Goal: Obtain resource: Download file/media

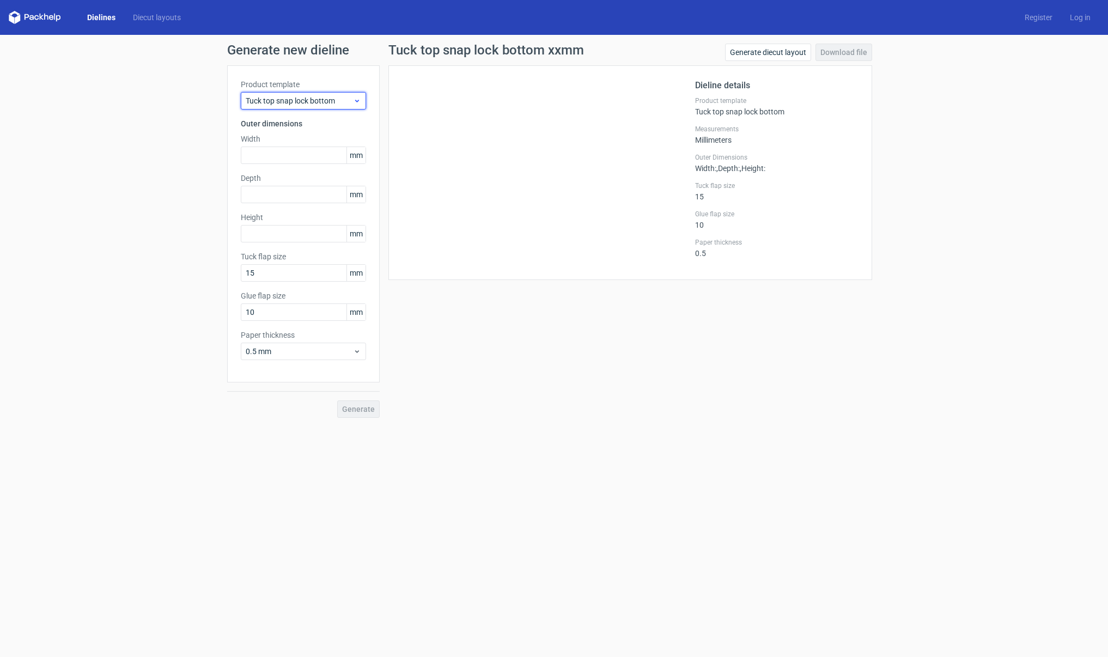
click at [337, 103] on span "Tuck top snap lock bottom" at bounding box center [299, 100] width 107 height 11
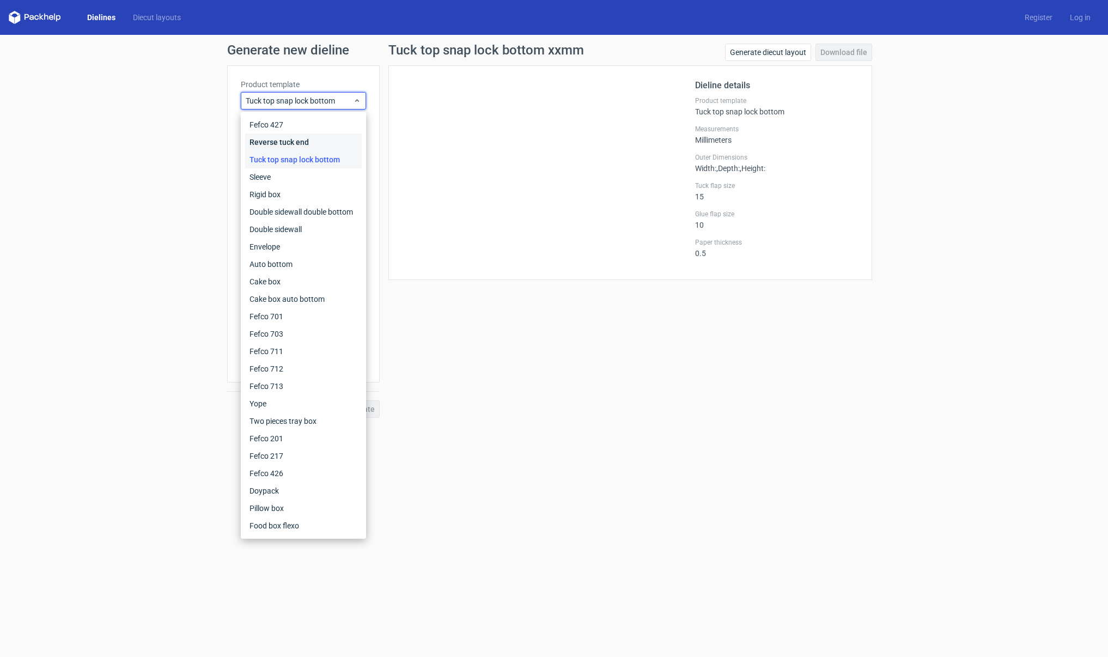
click at [276, 141] on div "Reverse tuck end" at bounding box center [303, 141] width 117 height 17
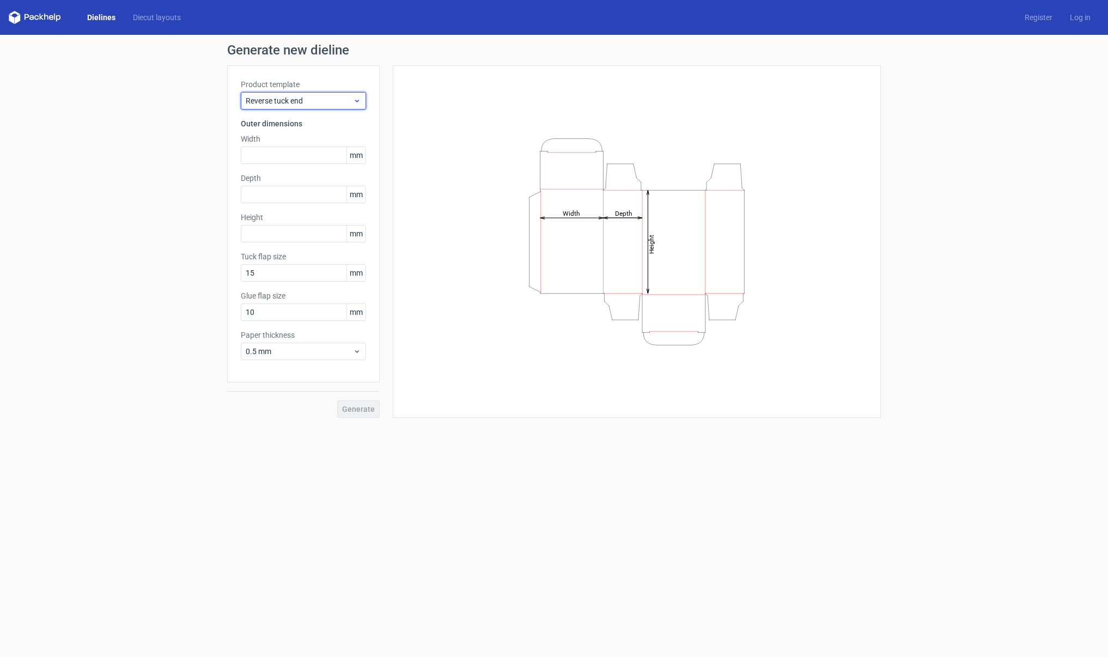
click at [297, 104] on span "Reverse tuck end" at bounding box center [299, 100] width 107 height 11
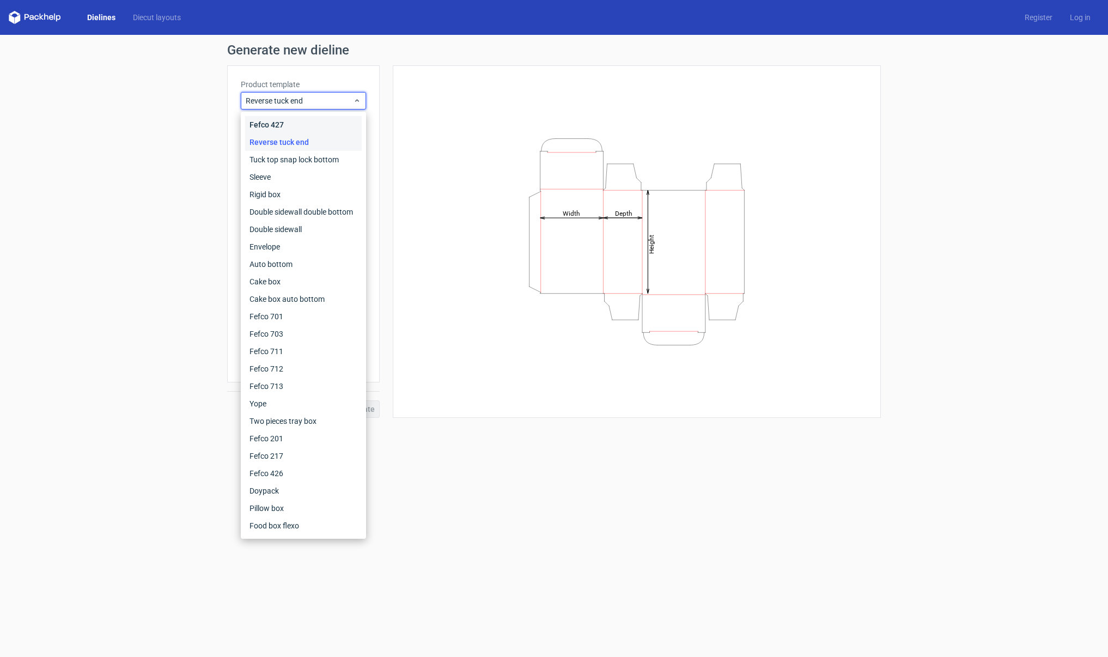
click at [289, 124] on div "Fefco 427" at bounding box center [303, 124] width 117 height 17
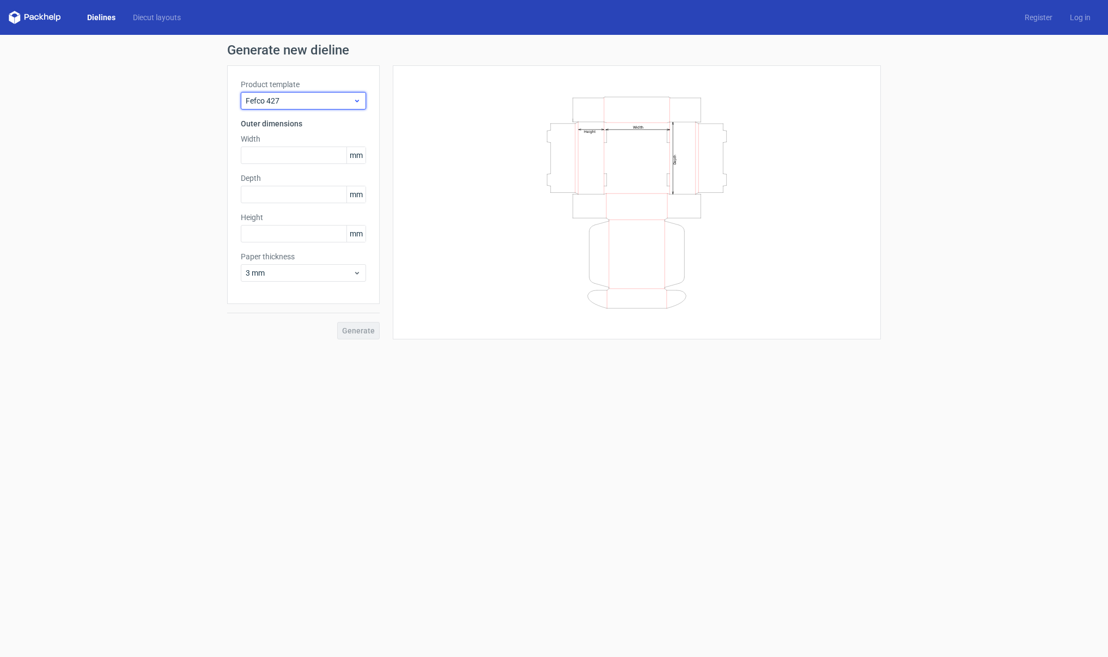
click at [306, 108] on div "Fefco 427" at bounding box center [303, 100] width 125 height 17
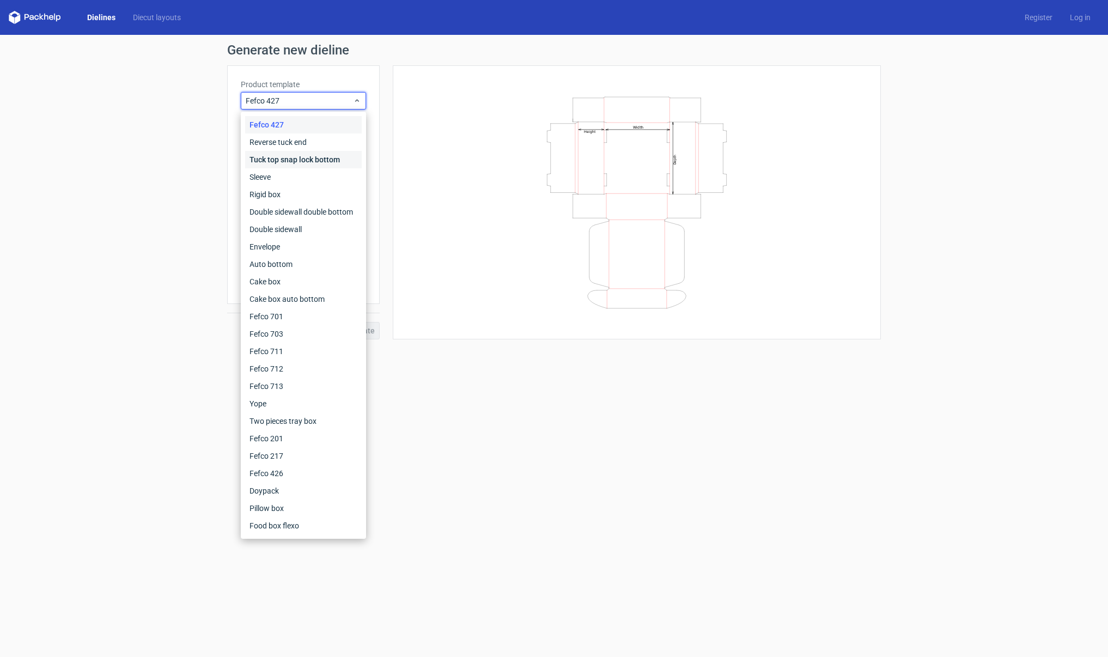
click at [294, 156] on div "Tuck top snap lock bottom" at bounding box center [303, 159] width 117 height 17
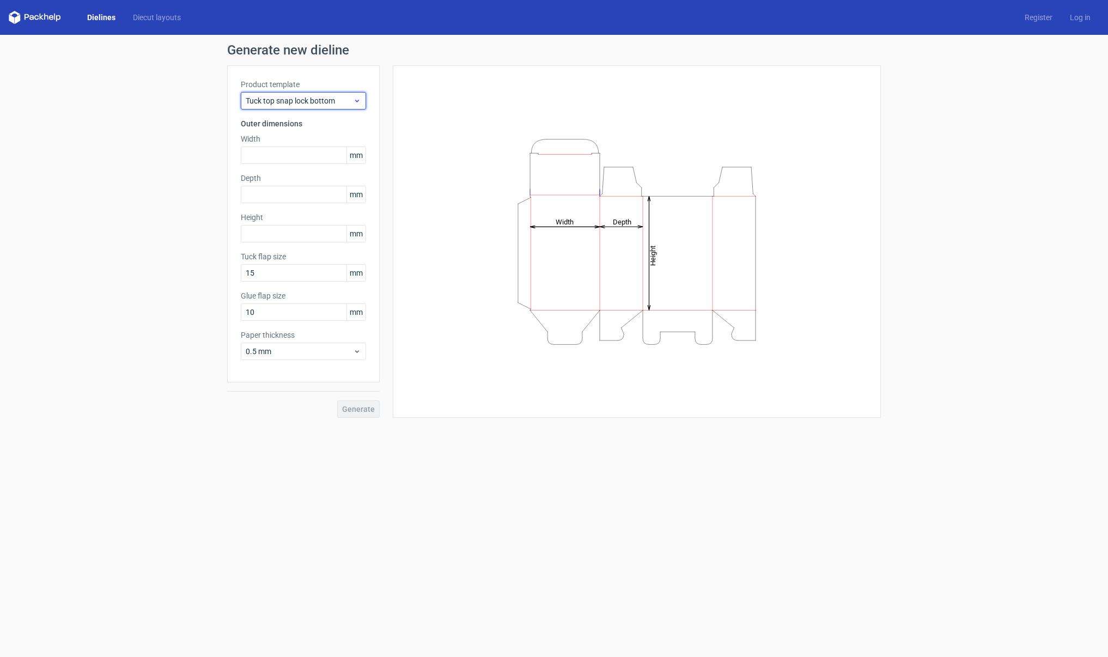
click at [300, 104] on span "Tuck top snap lock bottom" at bounding box center [299, 100] width 107 height 11
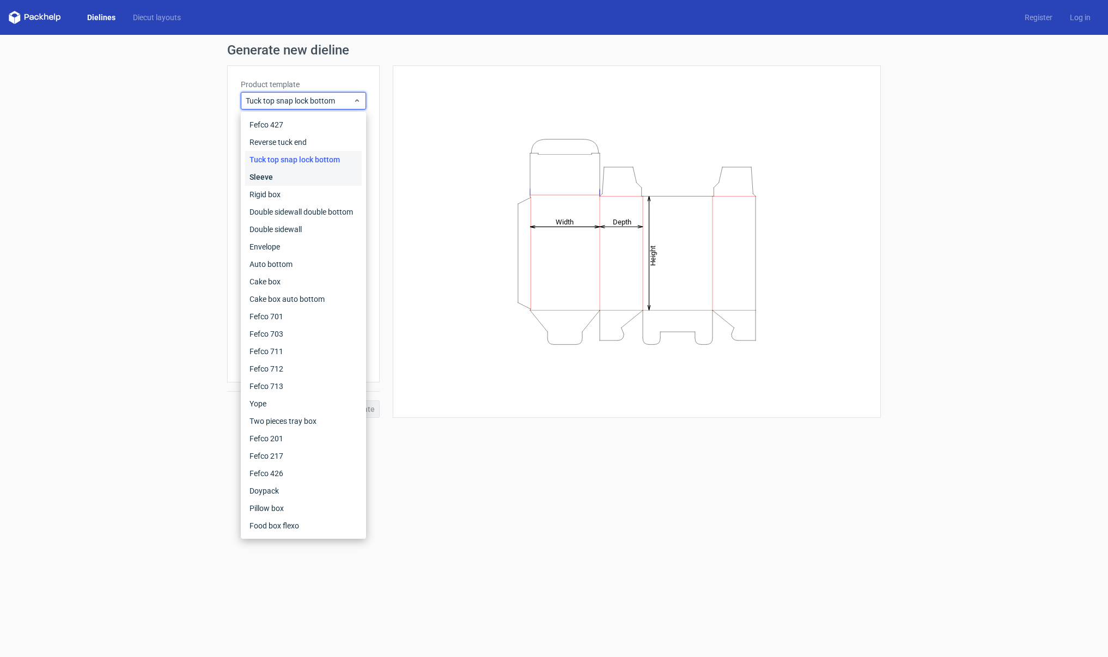
click at [289, 173] on div "Sleeve" at bounding box center [303, 176] width 117 height 17
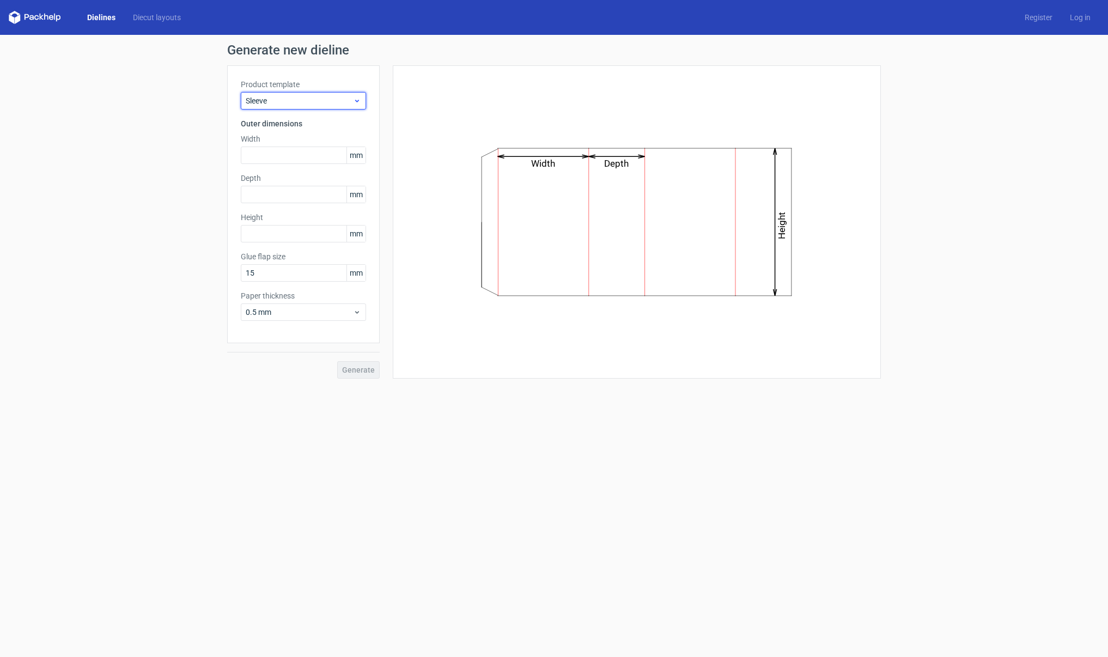
click at [301, 105] on span "Sleeve" at bounding box center [299, 100] width 107 height 11
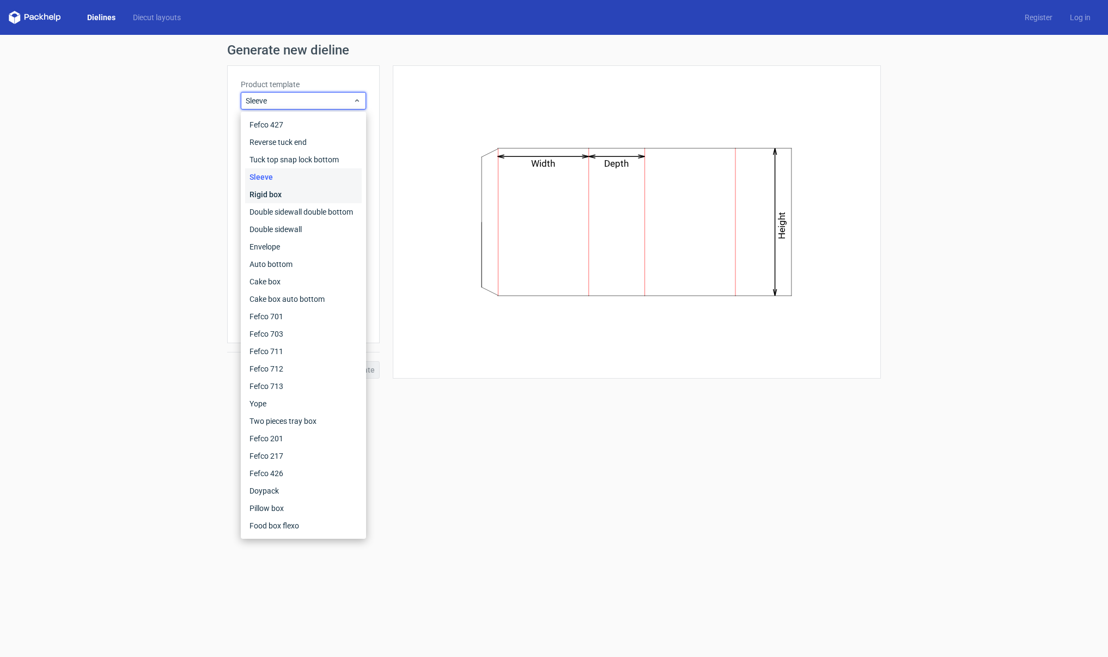
click at [286, 191] on div "Rigid box" at bounding box center [303, 194] width 117 height 17
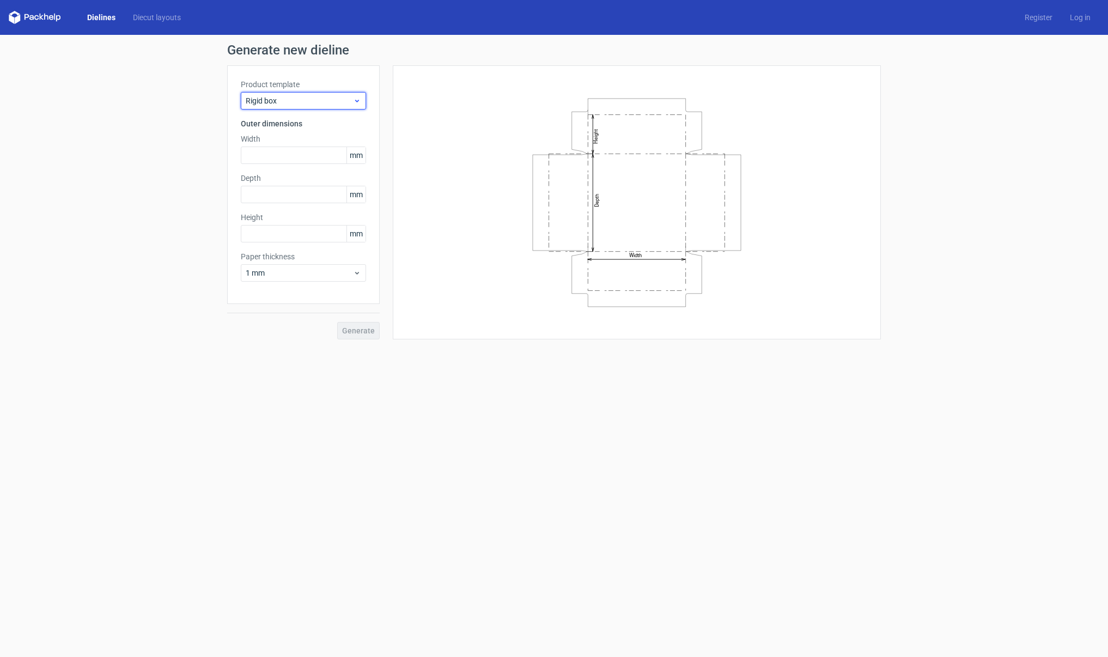
click at [292, 104] on span "Rigid box" at bounding box center [299, 100] width 107 height 11
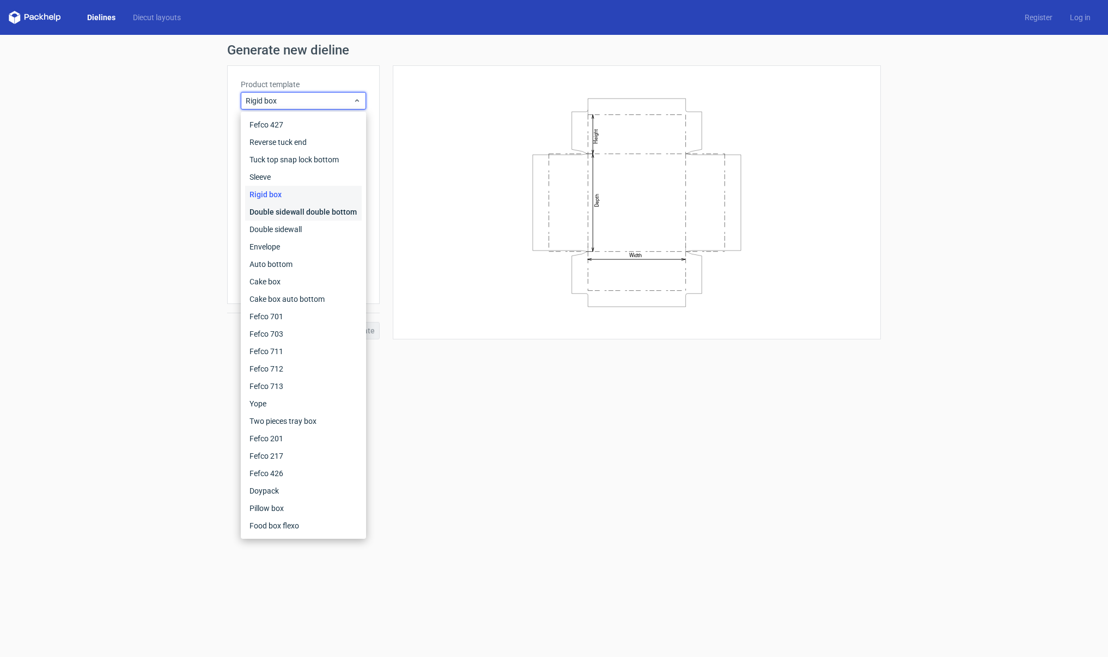
click at [284, 208] on div "Double sidewall double bottom" at bounding box center [303, 211] width 117 height 17
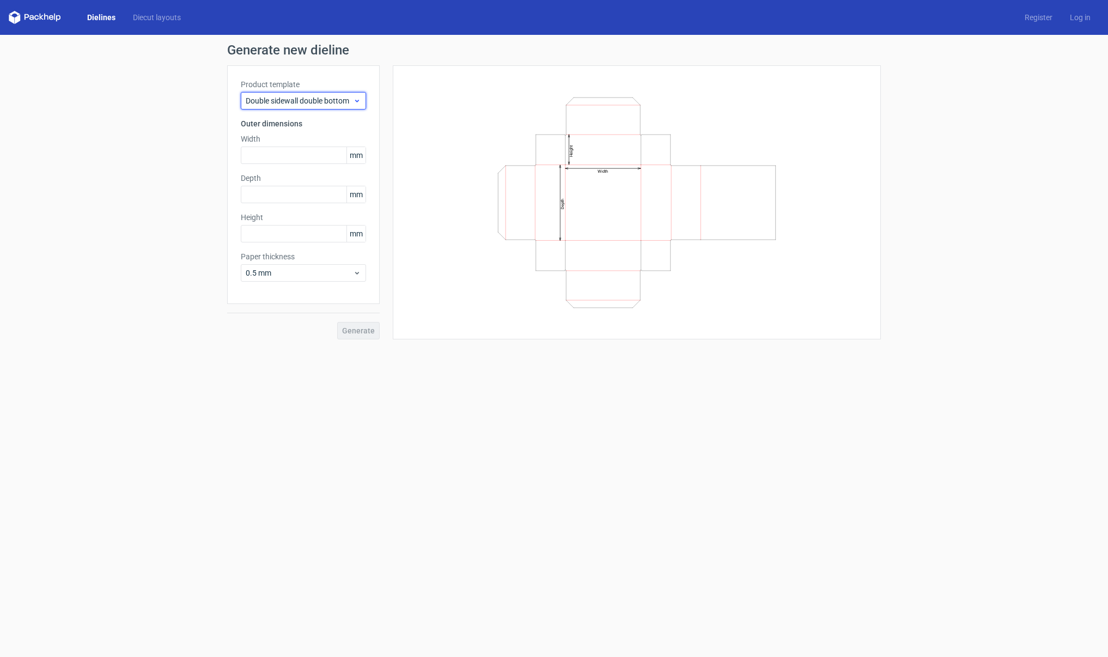
click at [315, 102] on span "Double sidewall double bottom" at bounding box center [299, 100] width 107 height 11
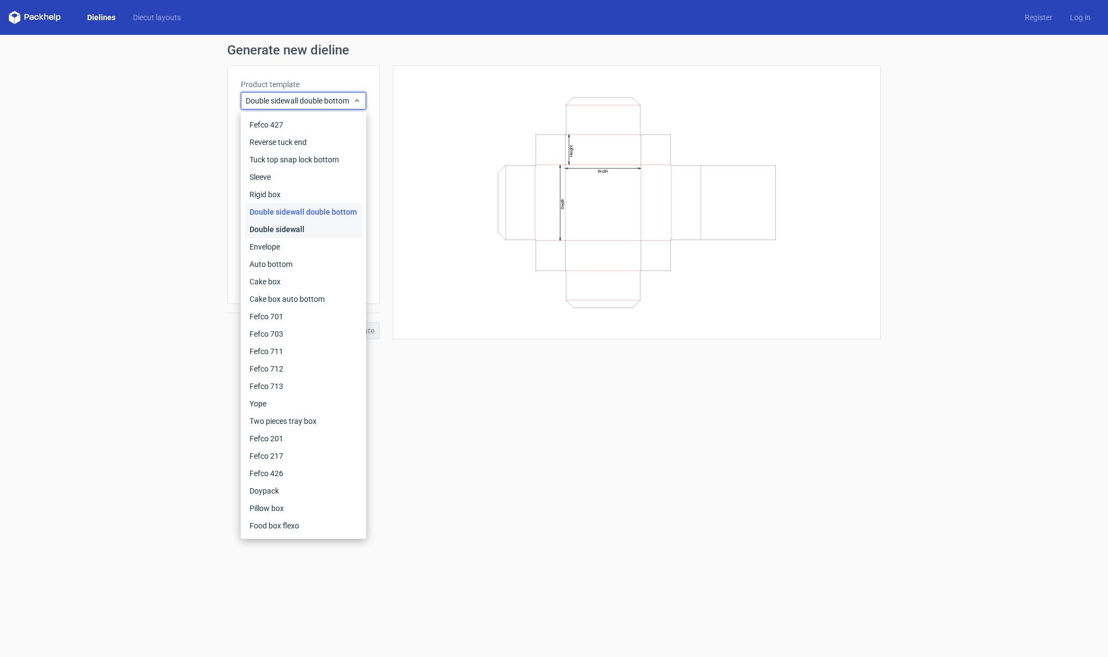
click at [297, 226] on div "Double sidewall" at bounding box center [303, 229] width 117 height 17
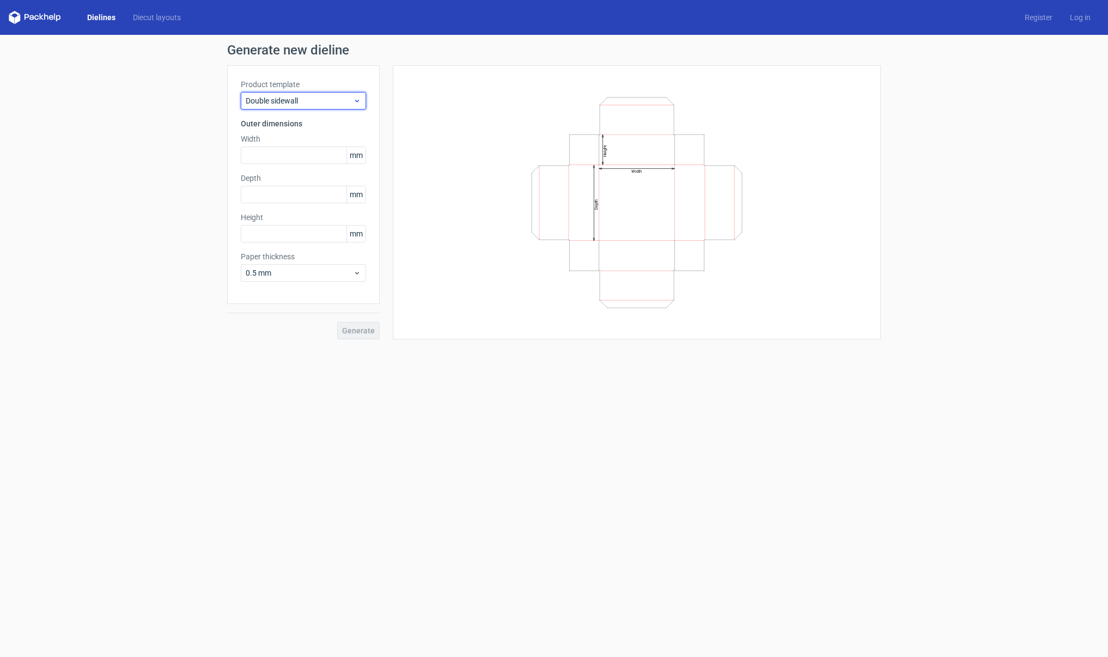
click at [297, 105] on span "Double sidewall" at bounding box center [299, 100] width 107 height 11
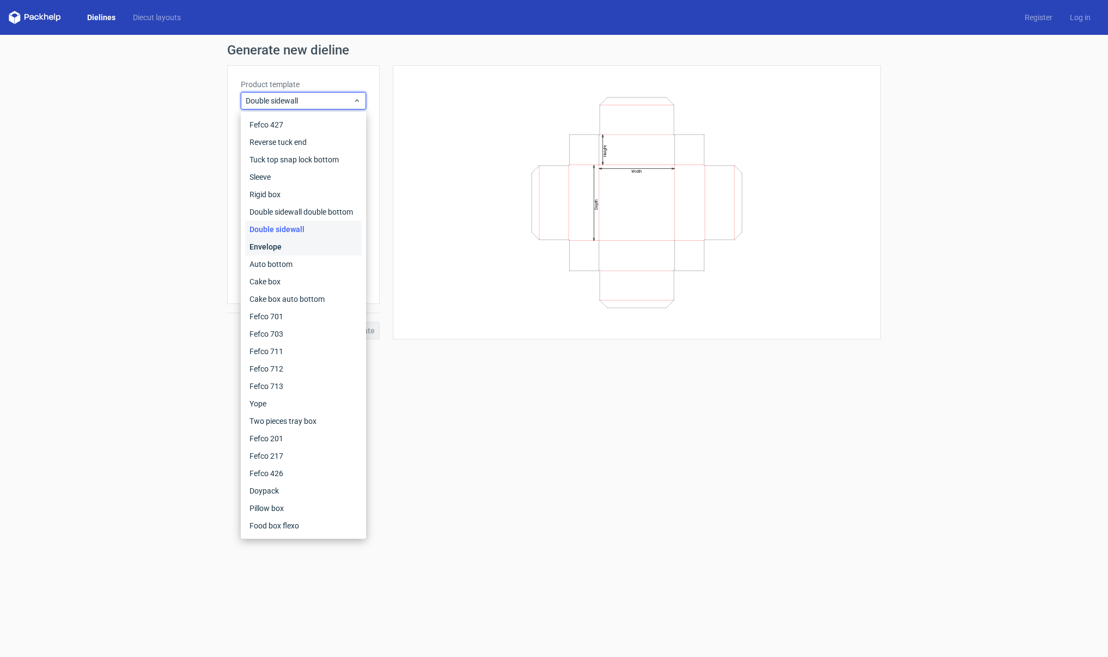
click at [285, 245] on div "Envelope" at bounding box center [303, 246] width 117 height 17
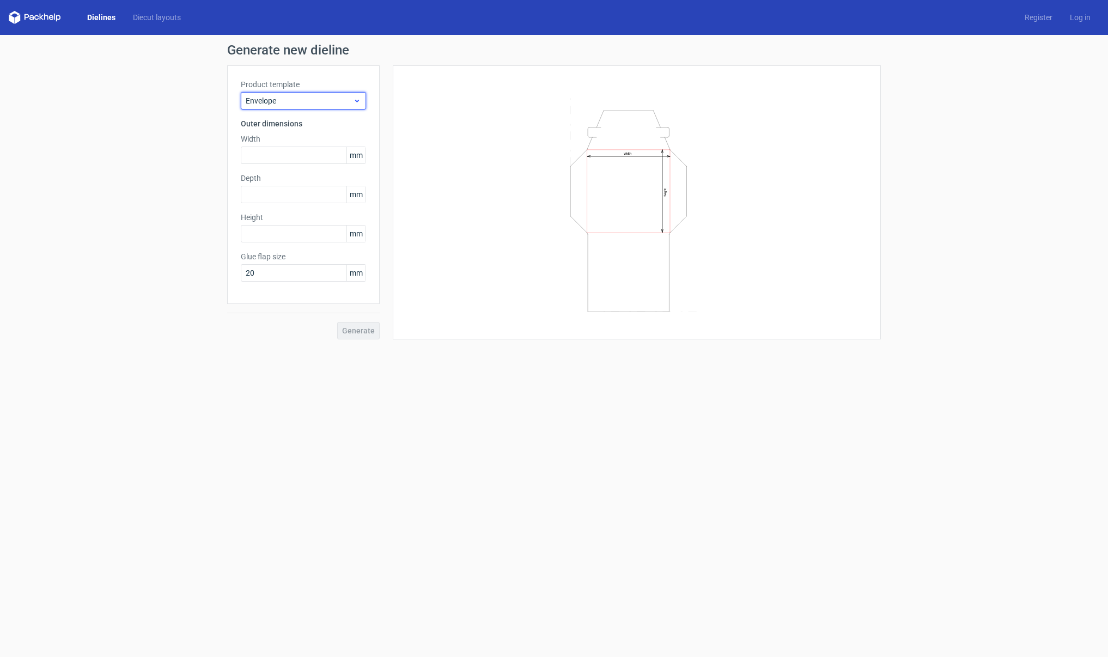
click at [301, 100] on span "Envelope" at bounding box center [299, 100] width 107 height 11
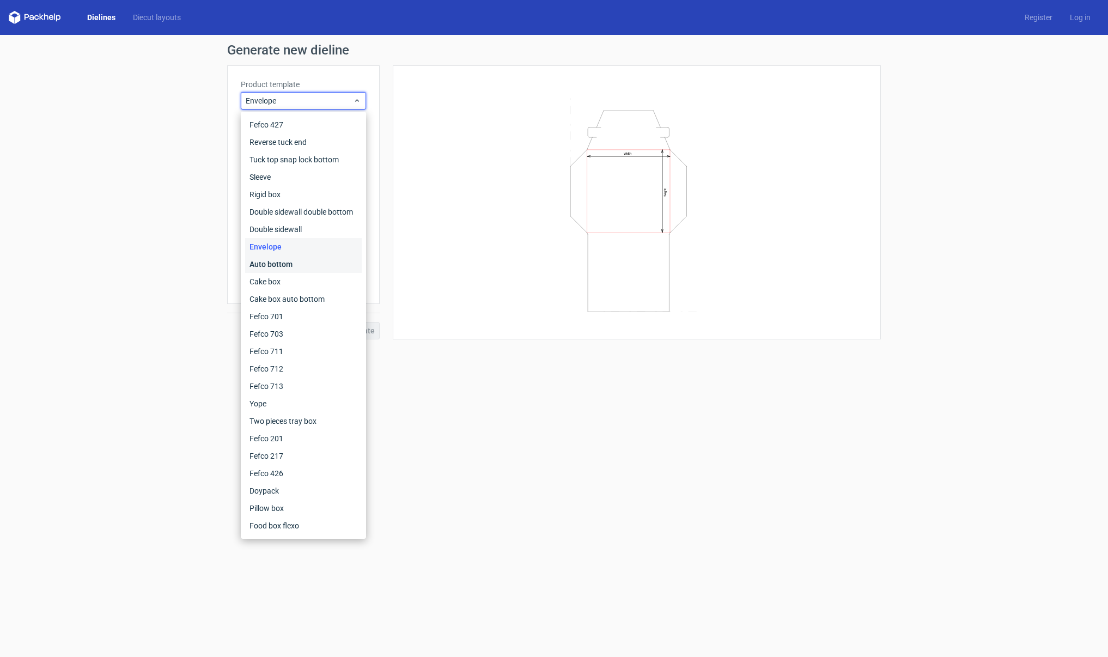
click at [286, 267] on div "Auto bottom" at bounding box center [303, 264] width 117 height 17
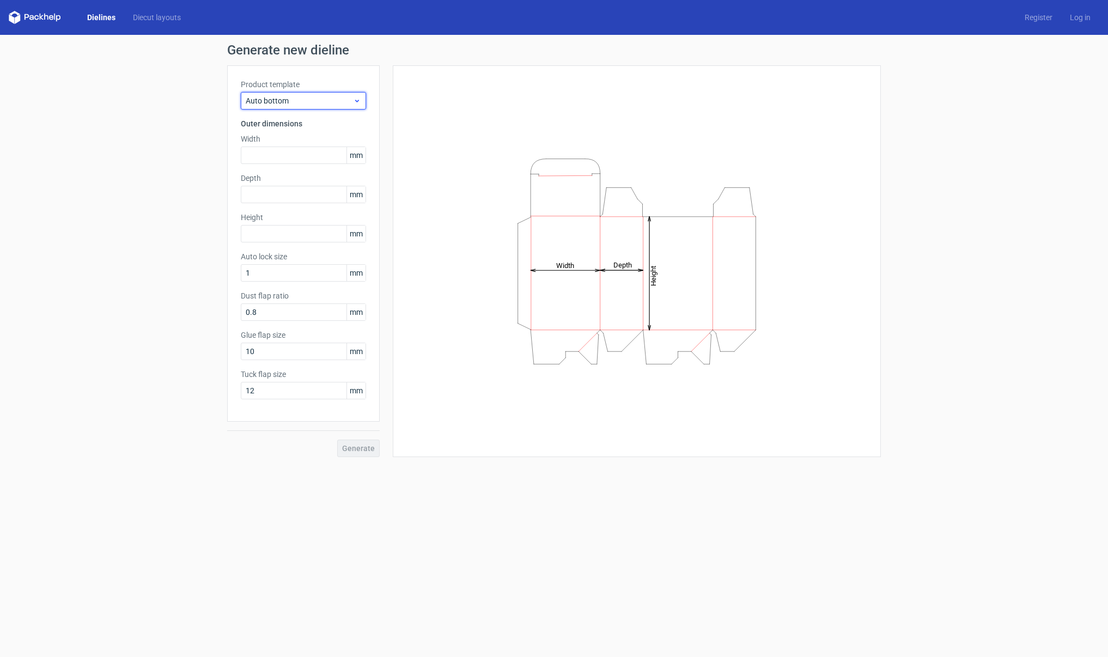
click at [319, 107] on div "Auto bottom" at bounding box center [303, 100] width 125 height 17
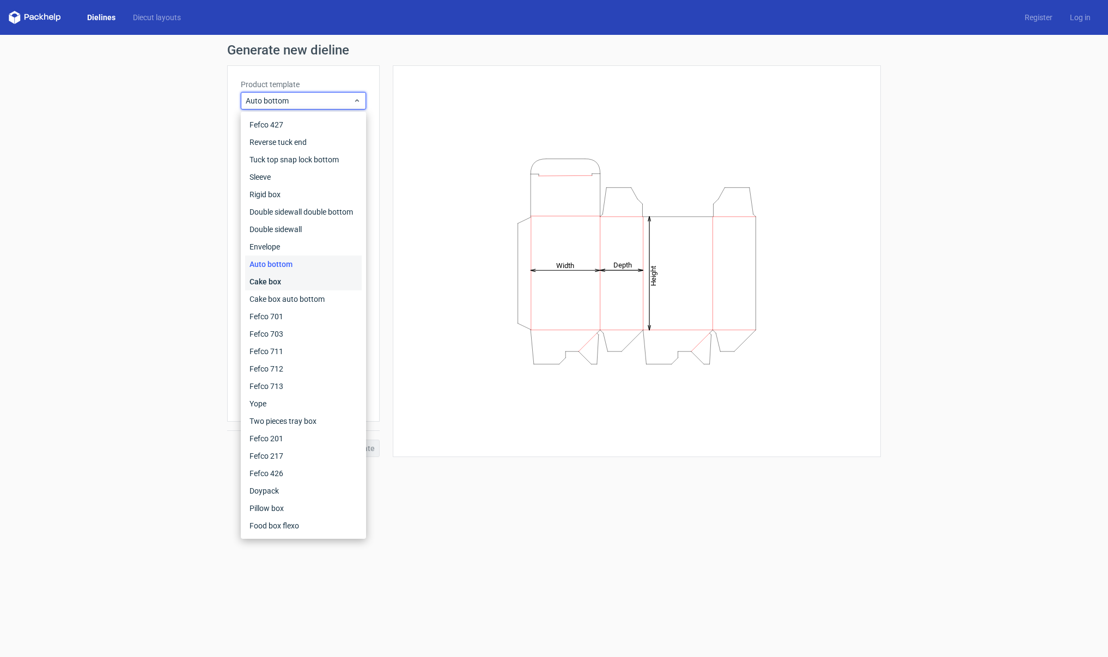
click at [297, 281] on div "Cake box" at bounding box center [303, 281] width 117 height 17
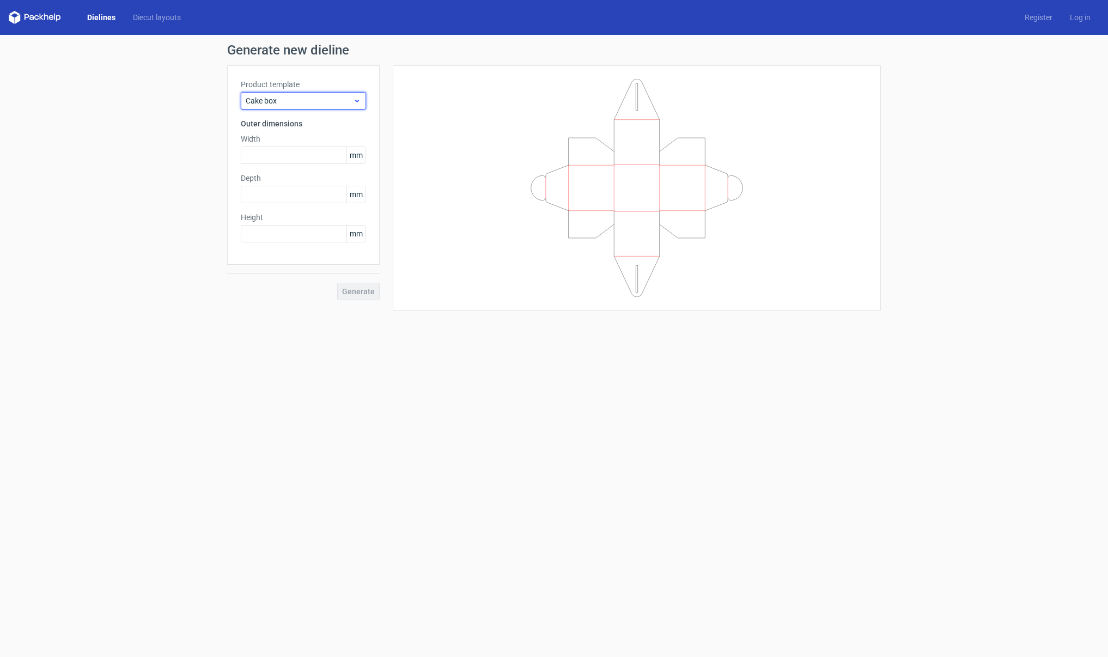
click at [300, 98] on span "Cake box" at bounding box center [299, 100] width 107 height 11
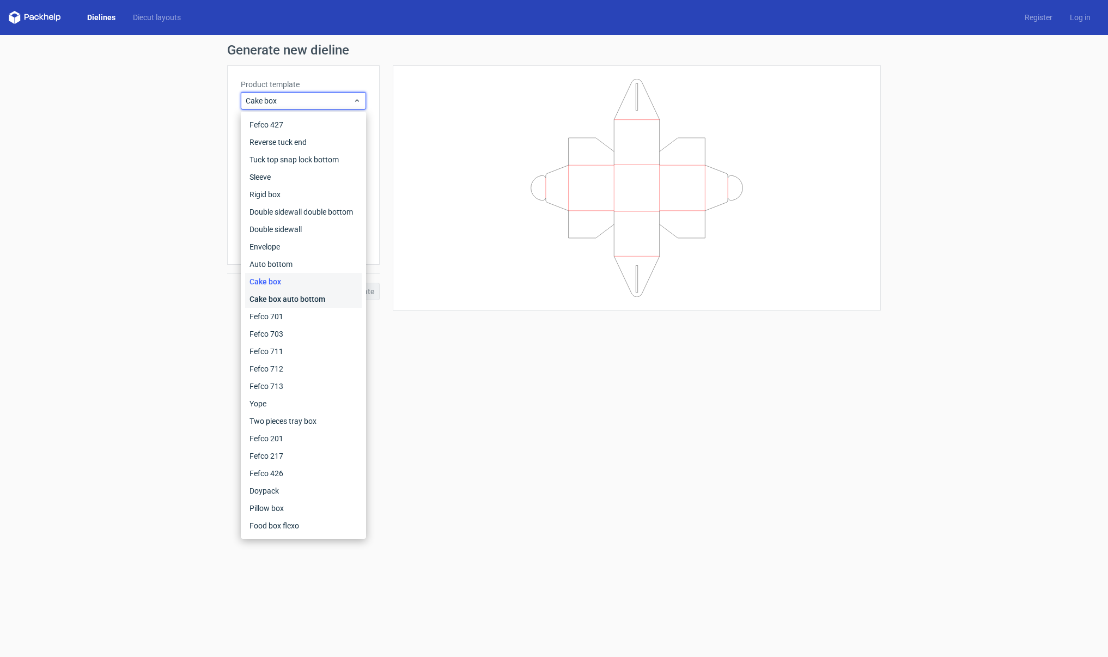
click at [307, 299] on div "Cake box auto bottom" at bounding box center [303, 298] width 117 height 17
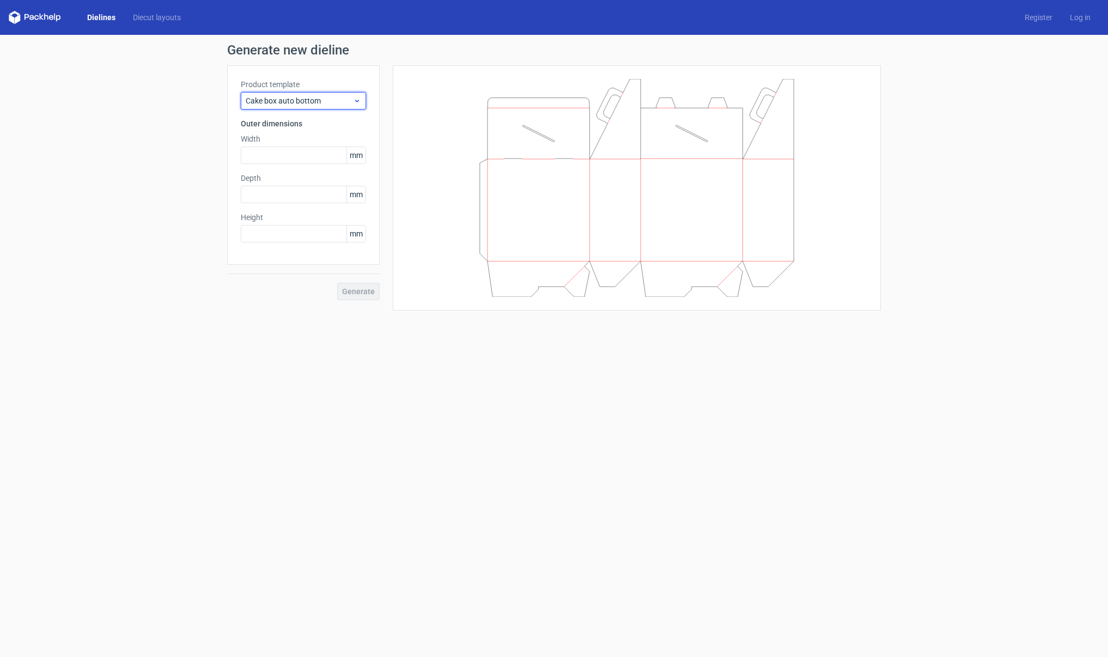
click at [320, 104] on span "Cake box auto bottom" at bounding box center [299, 100] width 107 height 11
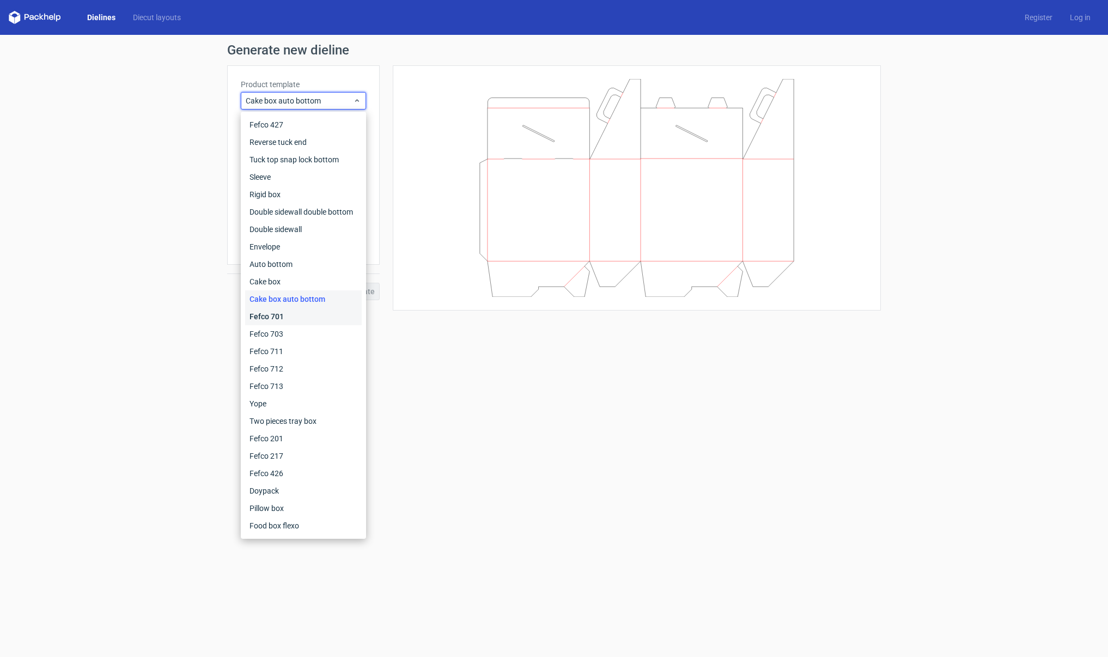
click at [292, 319] on div "Fefco 701" at bounding box center [303, 316] width 117 height 17
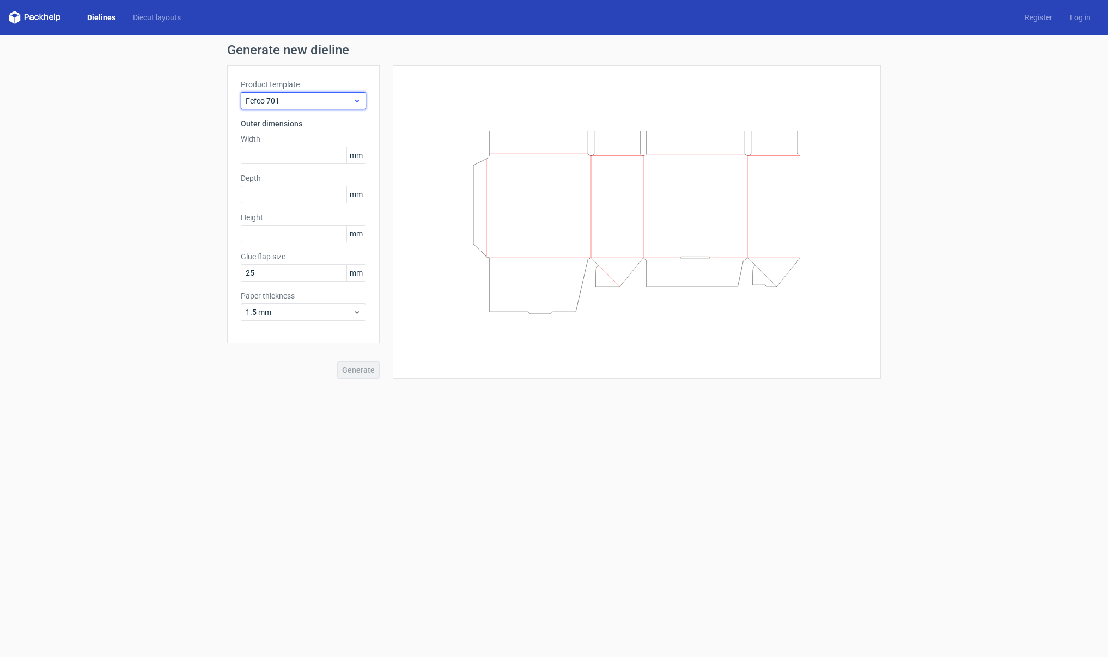
click at [306, 100] on span "Fefco 701" at bounding box center [299, 100] width 107 height 11
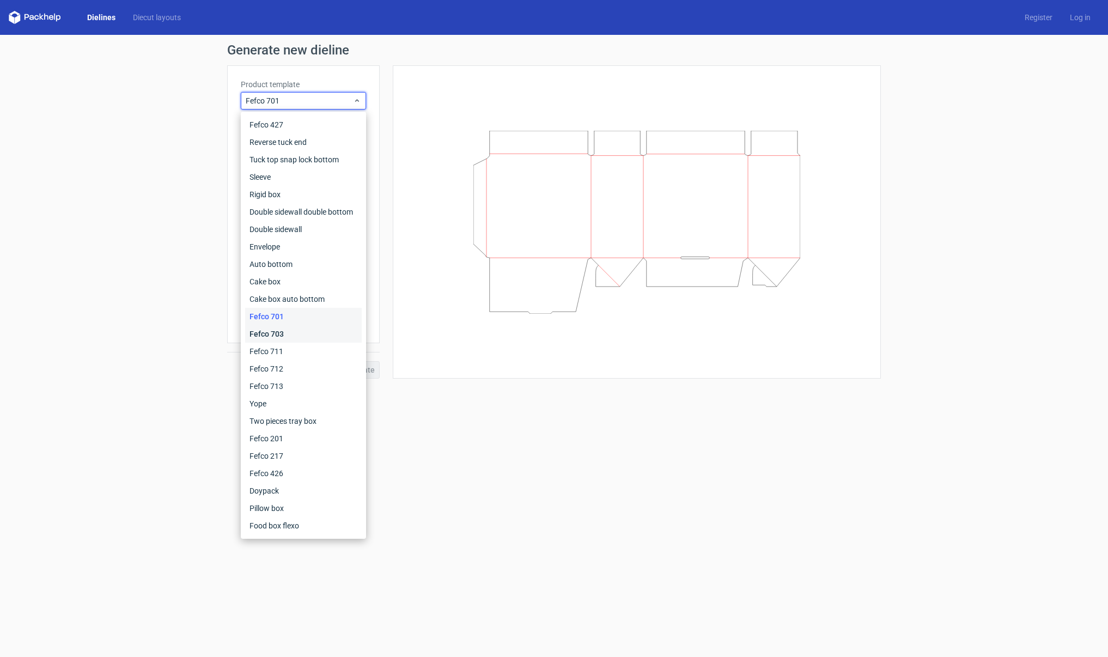
click at [293, 330] on div "Fefco 703" at bounding box center [303, 333] width 117 height 17
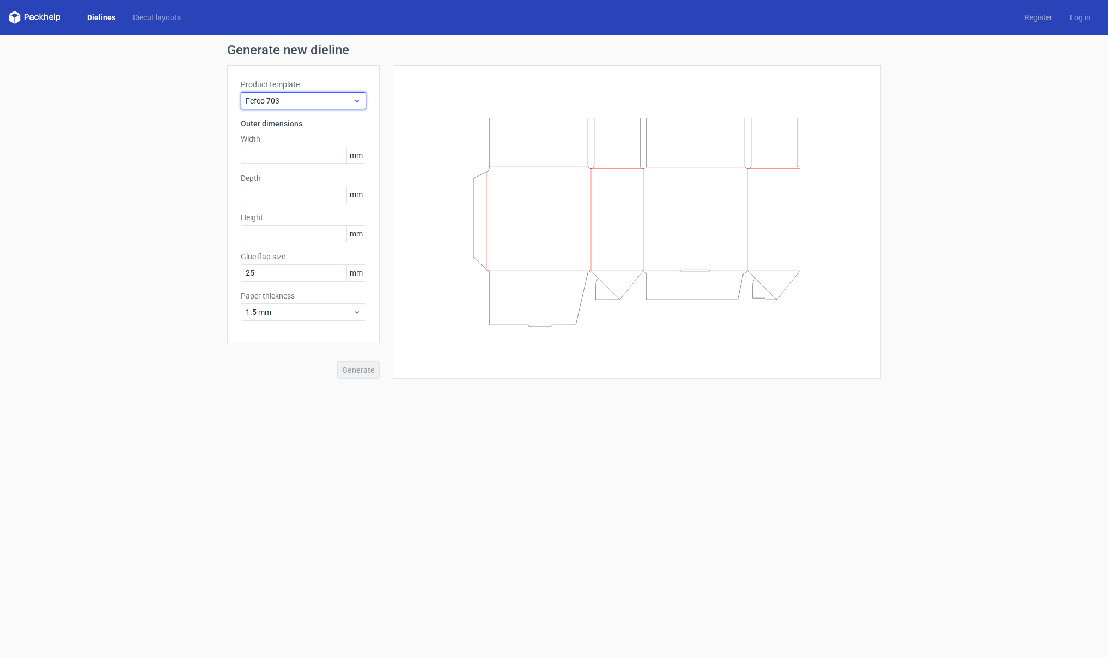
click at [295, 101] on span "Fefco 703" at bounding box center [299, 100] width 107 height 11
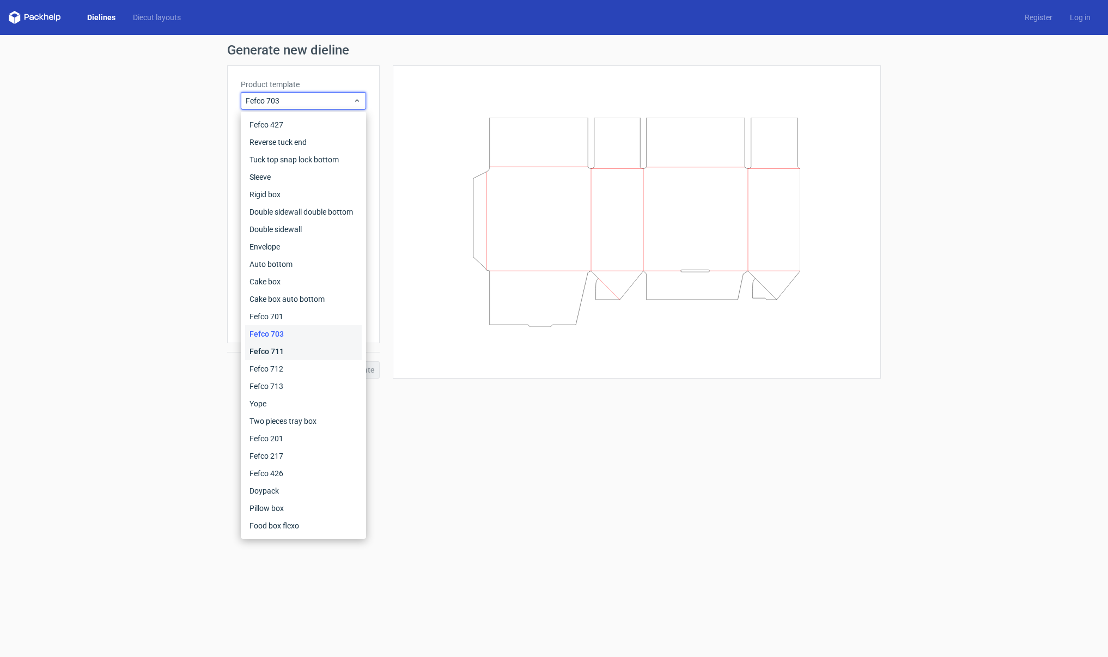
click at [282, 346] on div "Fefco 711" at bounding box center [303, 351] width 117 height 17
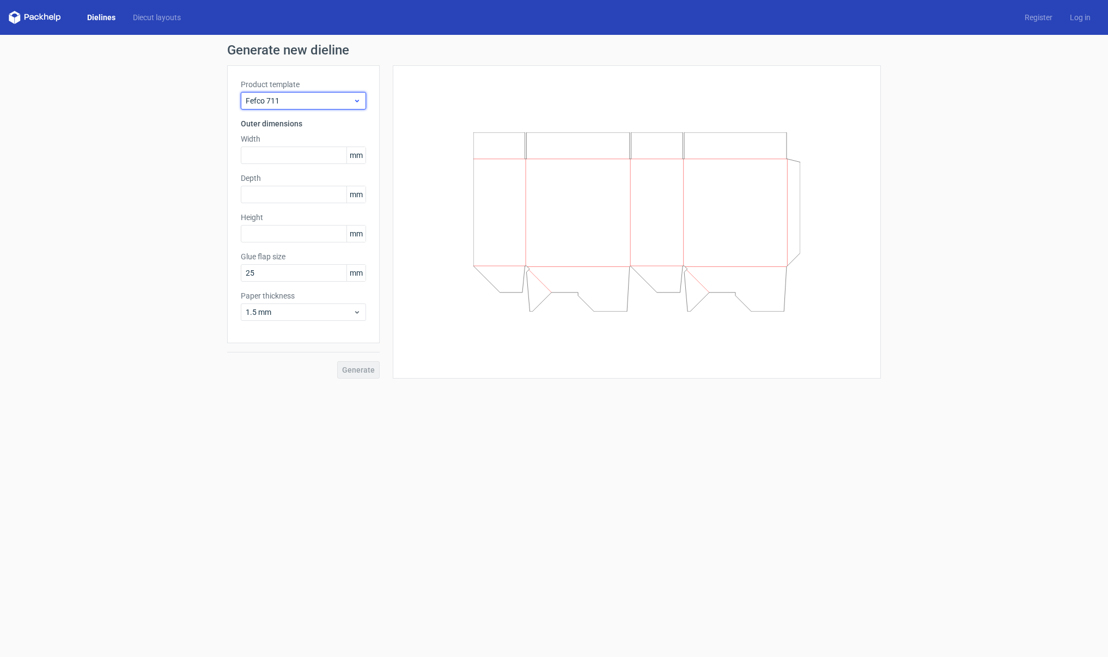
click at [294, 98] on span "Fefco 711" at bounding box center [299, 100] width 107 height 11
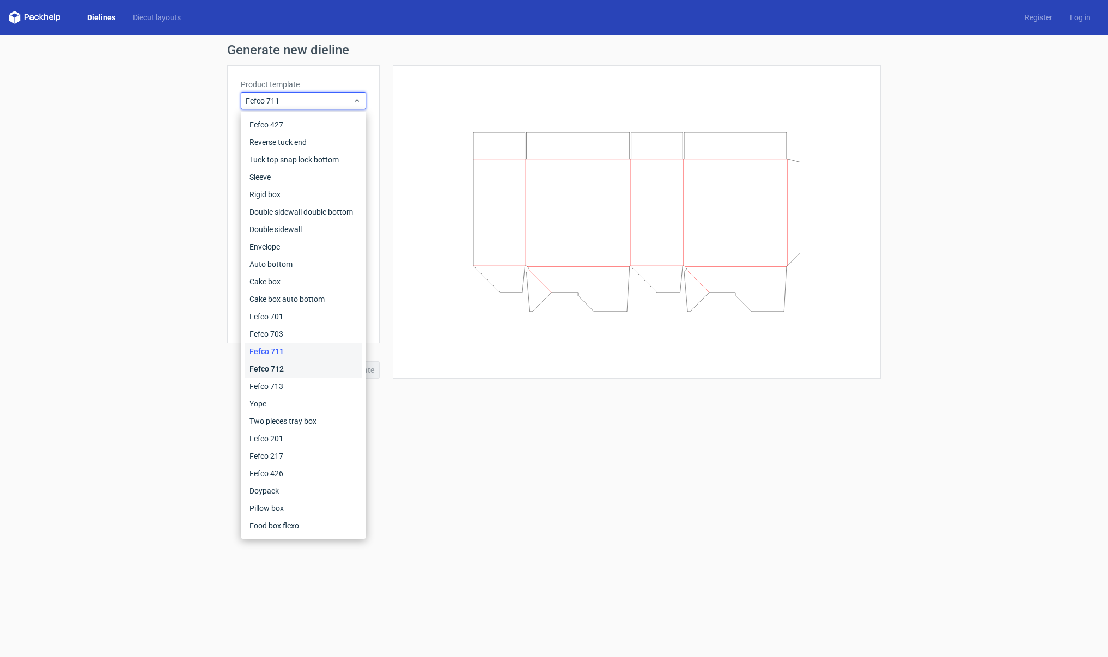
click at [284, 365] on div "Fefco 712" at bounding box center [303, 368] width 117 height 17
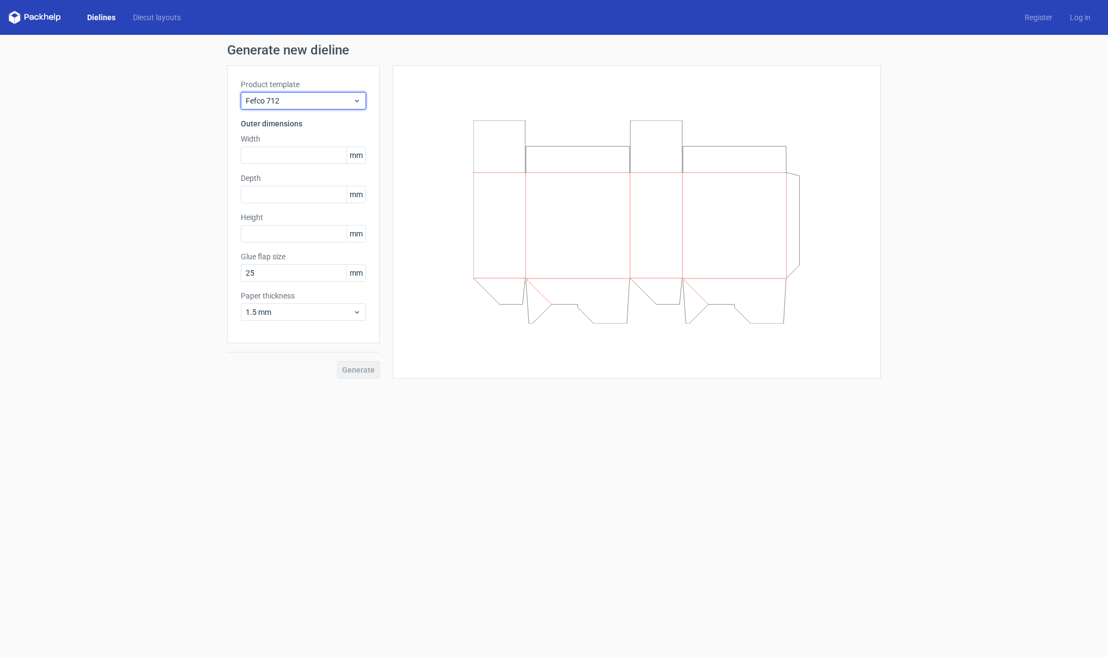
click at [302, 102] on span "Fefco 712" at bounding box center [299, 100] width 107 height 11
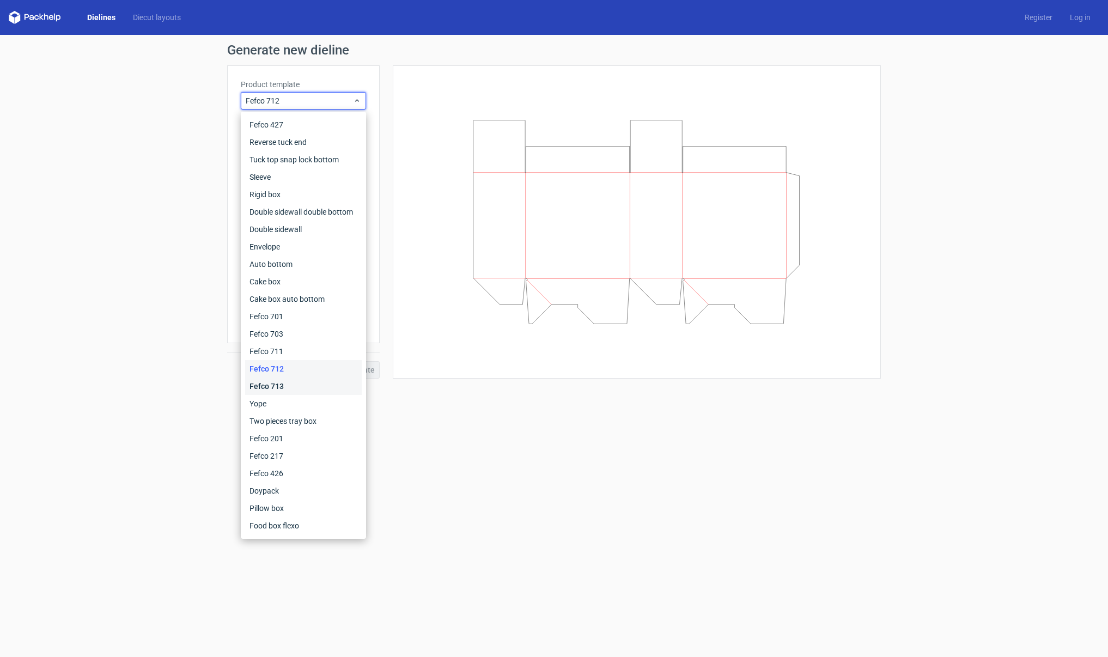
click at [287, 379] on div "Fefco 713" at bounding box center [303, 386] width 117 height 17
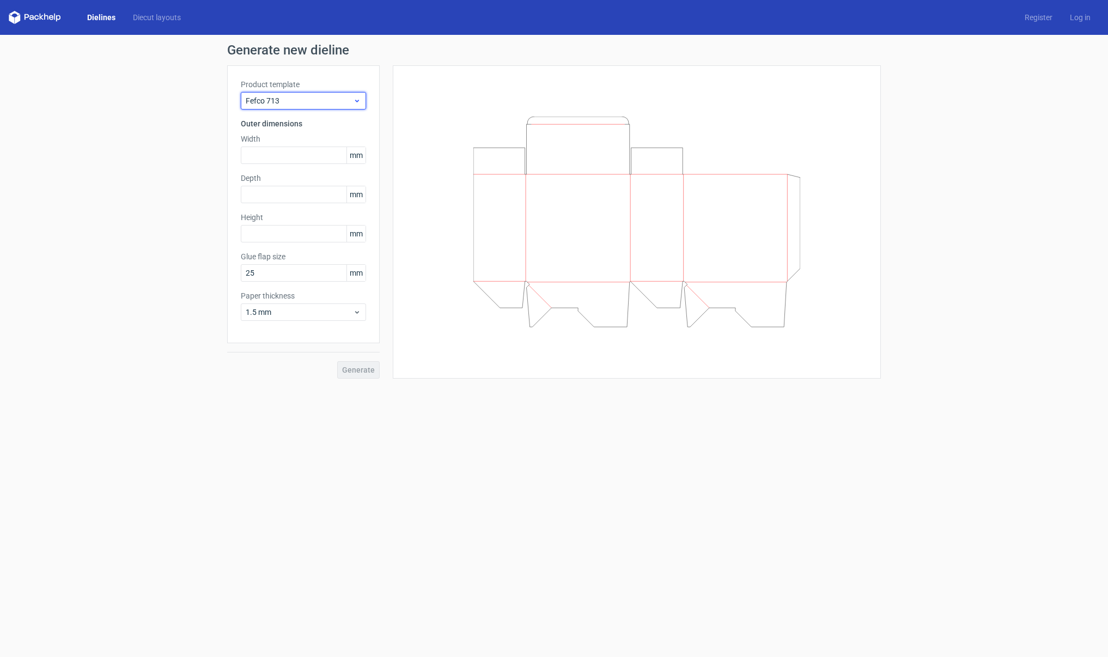
click at [308, 99] on span "Fefco 713" at bounding box center [299, 100] width 107 height 11
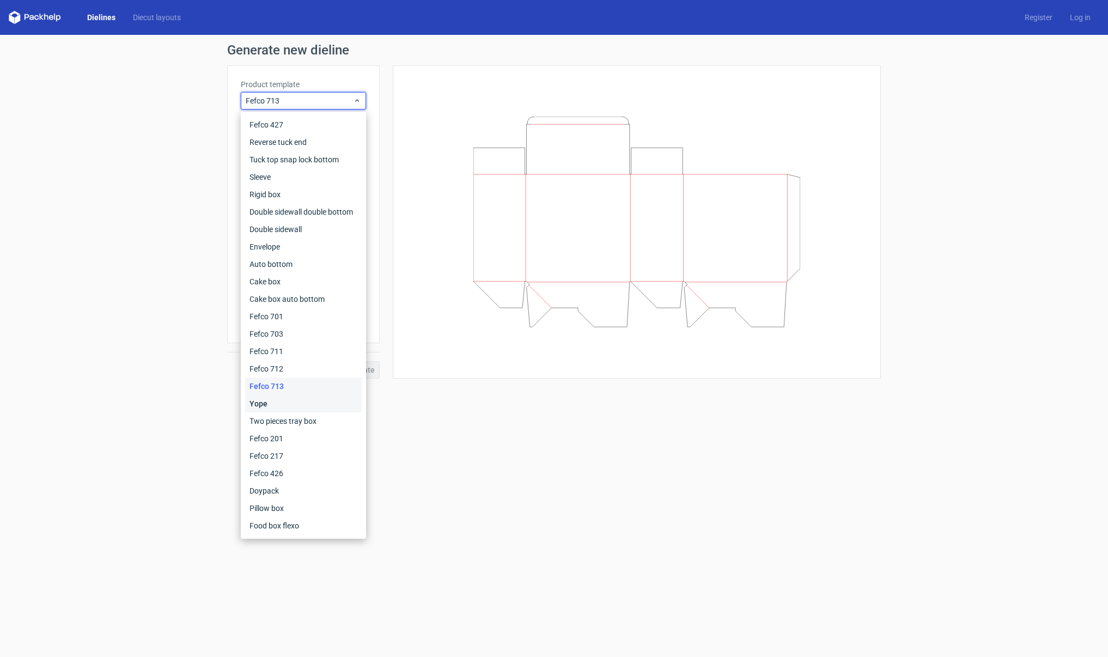
click at [296, 412] on div "Yope" at bounding box center [303, 403] width 117 height 17
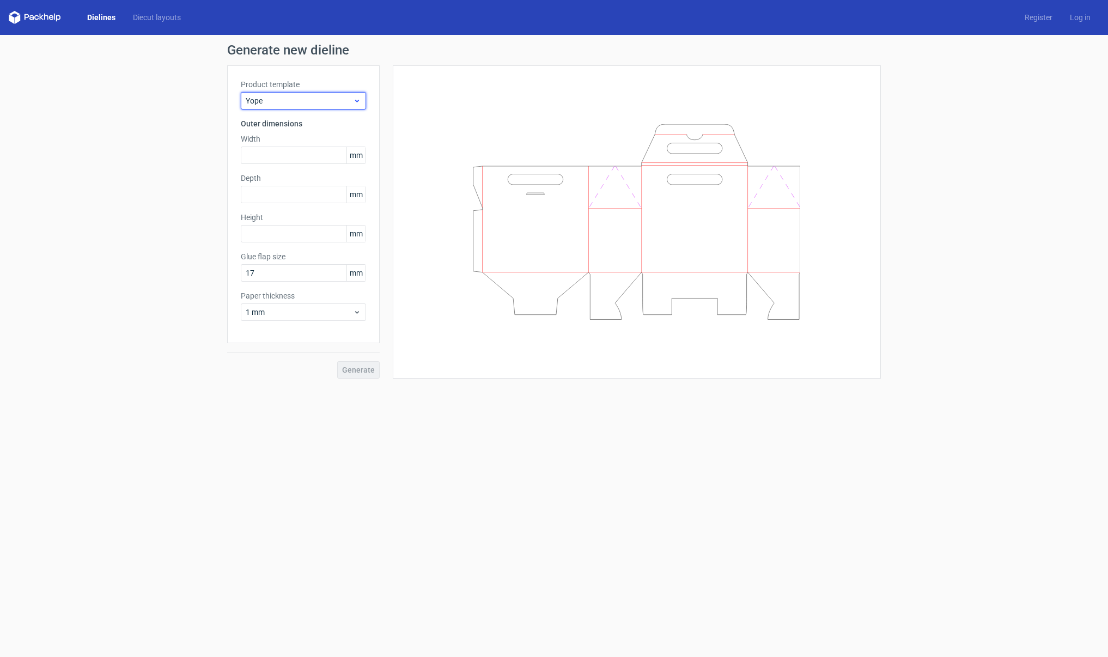
click at [292, 101] on span "Yope" at bounding box center [299, 100] width 107 height 11
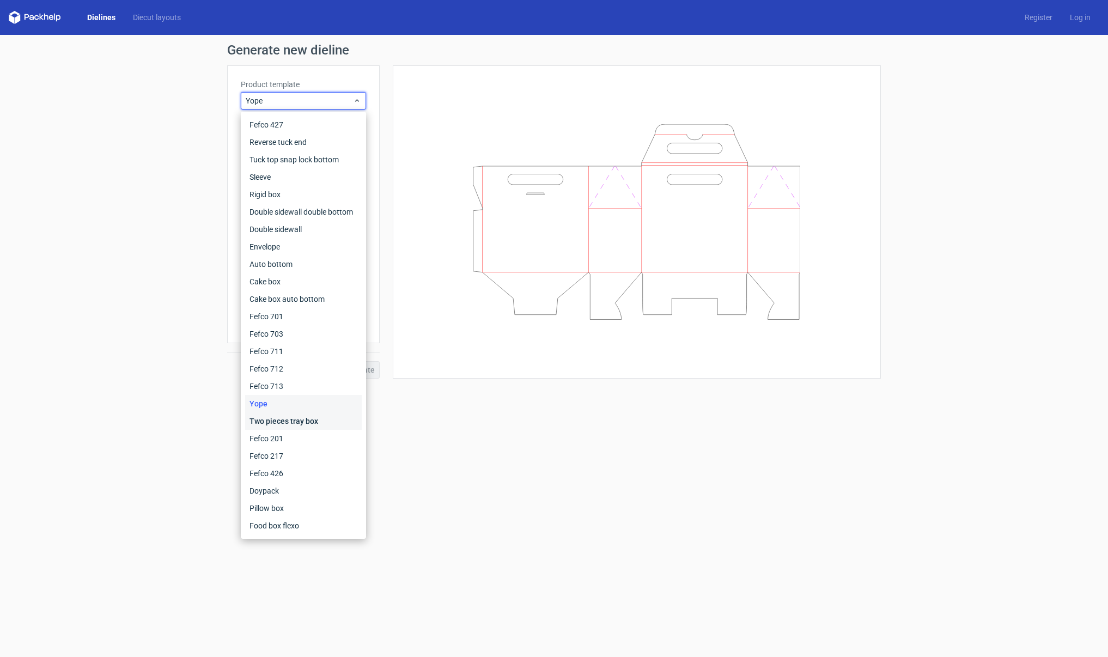
click at [295, 420] on div "Two pieces tray box" at bounding box center [303, 420] width 117 height 17
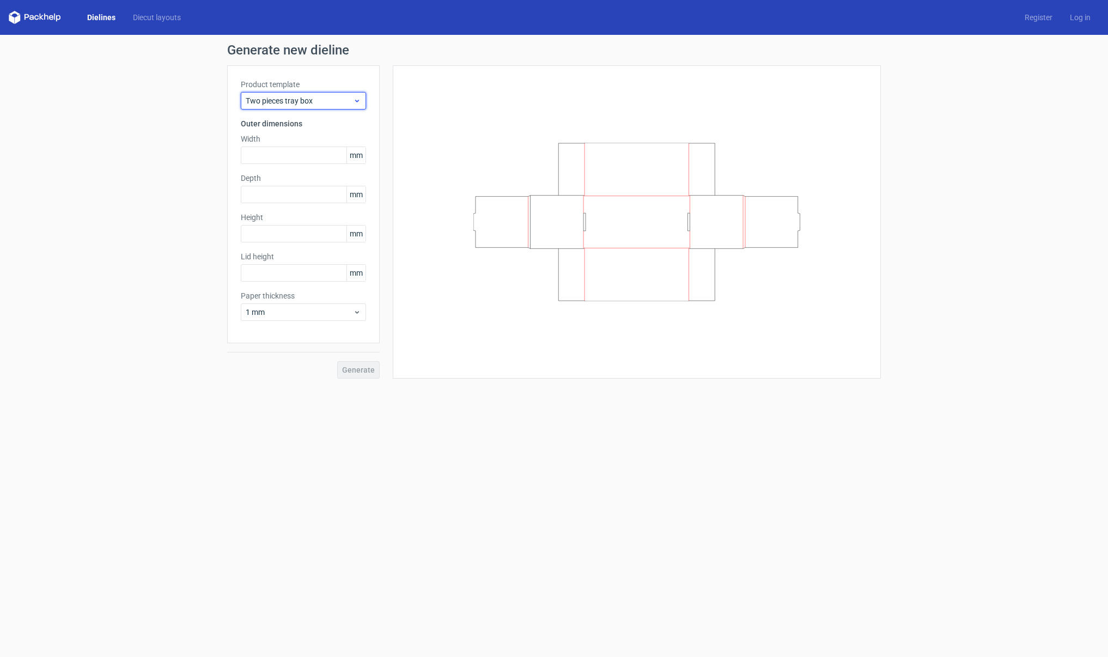
click at [315, 104] on span "Two pieces tray box" at bounding box center [299, 100] width 107 height 11
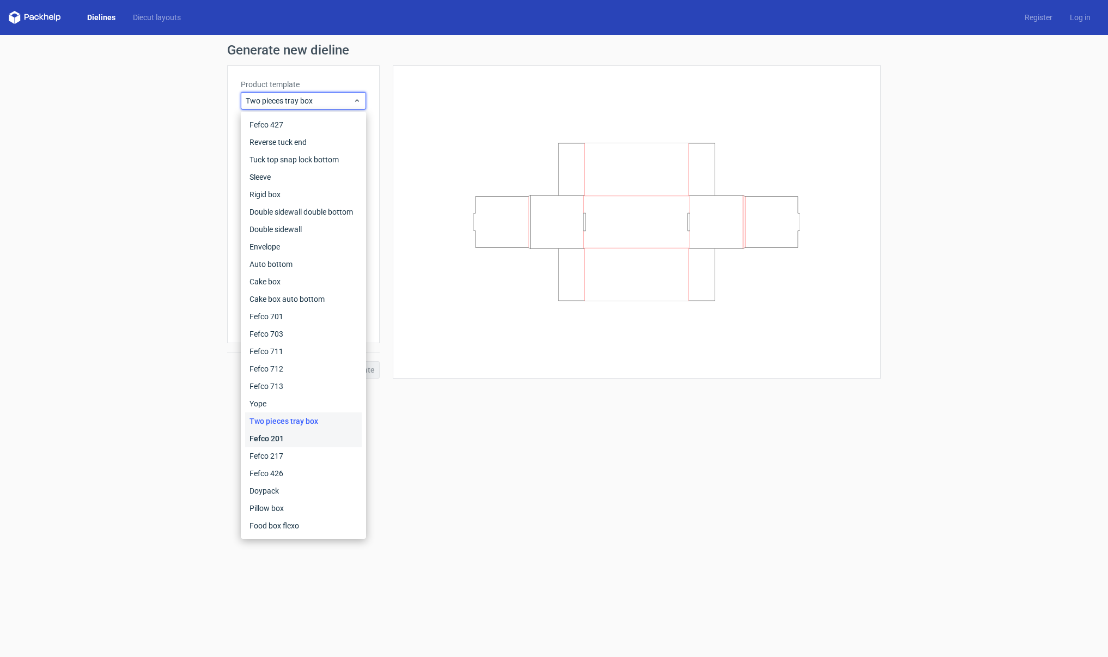
click at [282, 435] on div "Fefco 201" at bounding box center [303, 438] width 117 height 17
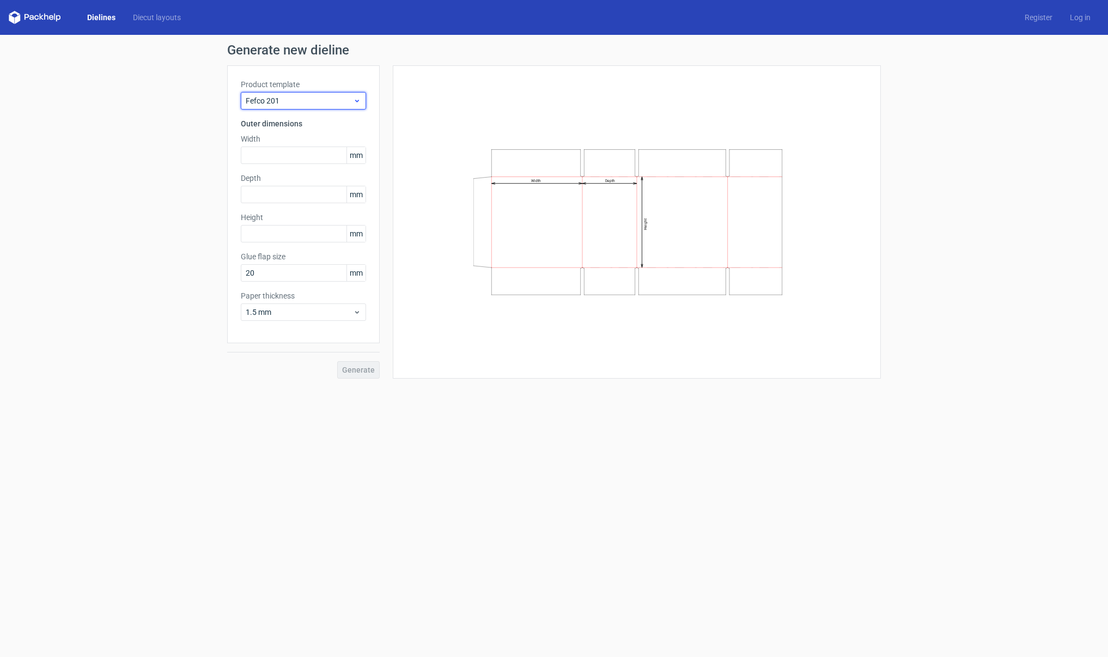
click at [294, 100] on span "Fefco 201" at bounding box center [299, 100] width 107 height 11
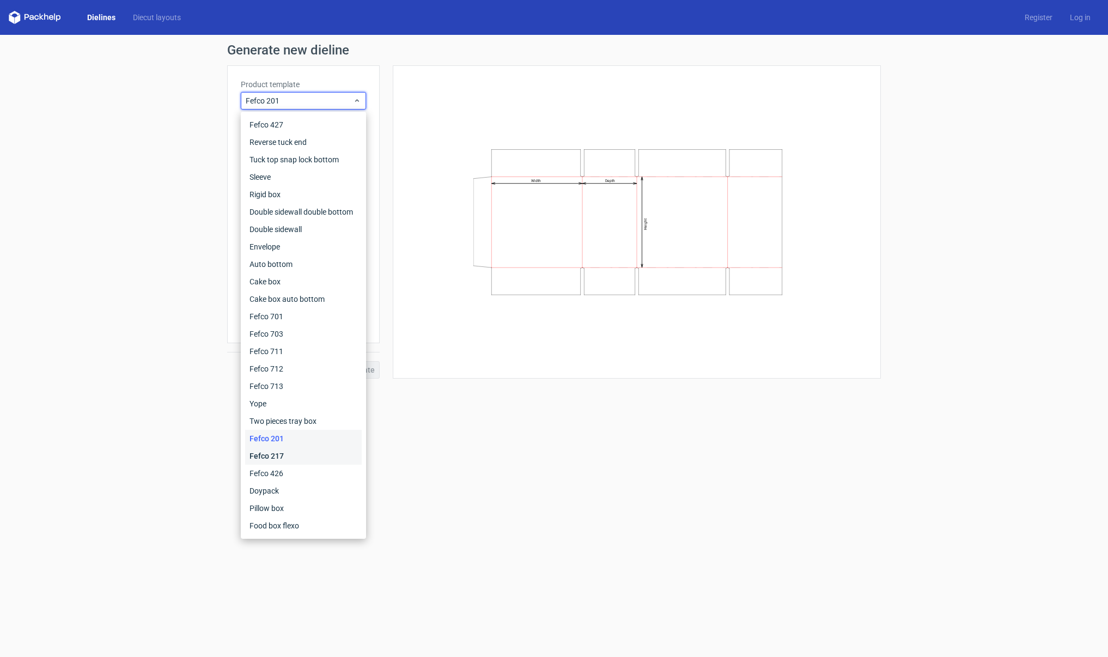
click at [286, 453] on div "Fefco 217" at bounding box center [303, 455] width 117 height 17
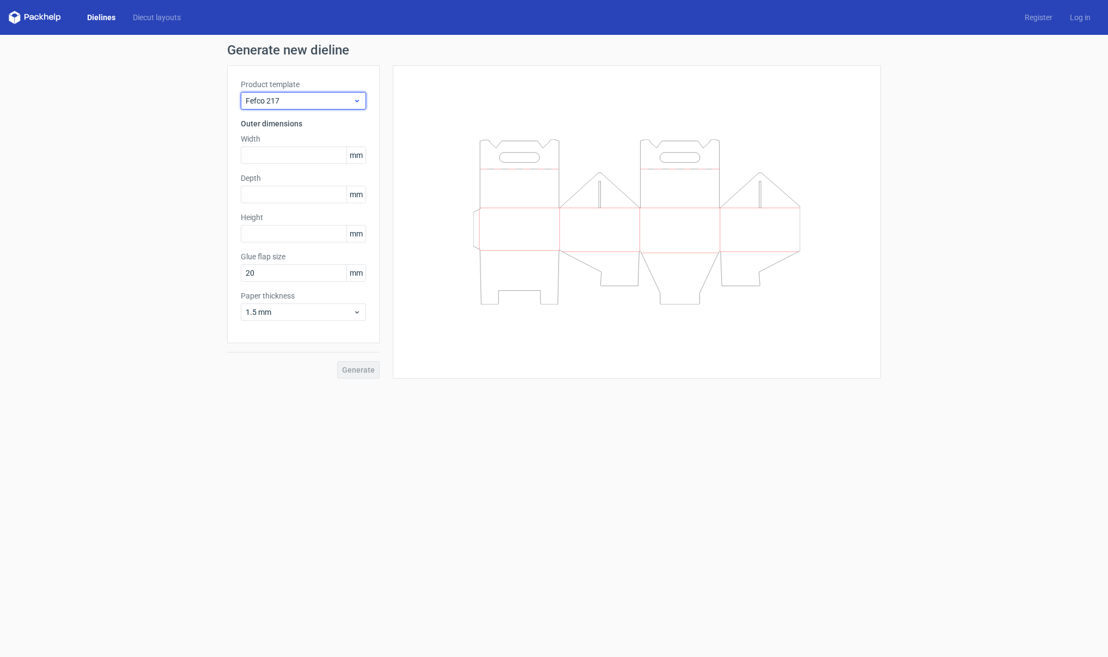
click at [299, 98] on span "Fefco 217" at bounding box center [299, 100] width 107 height 11
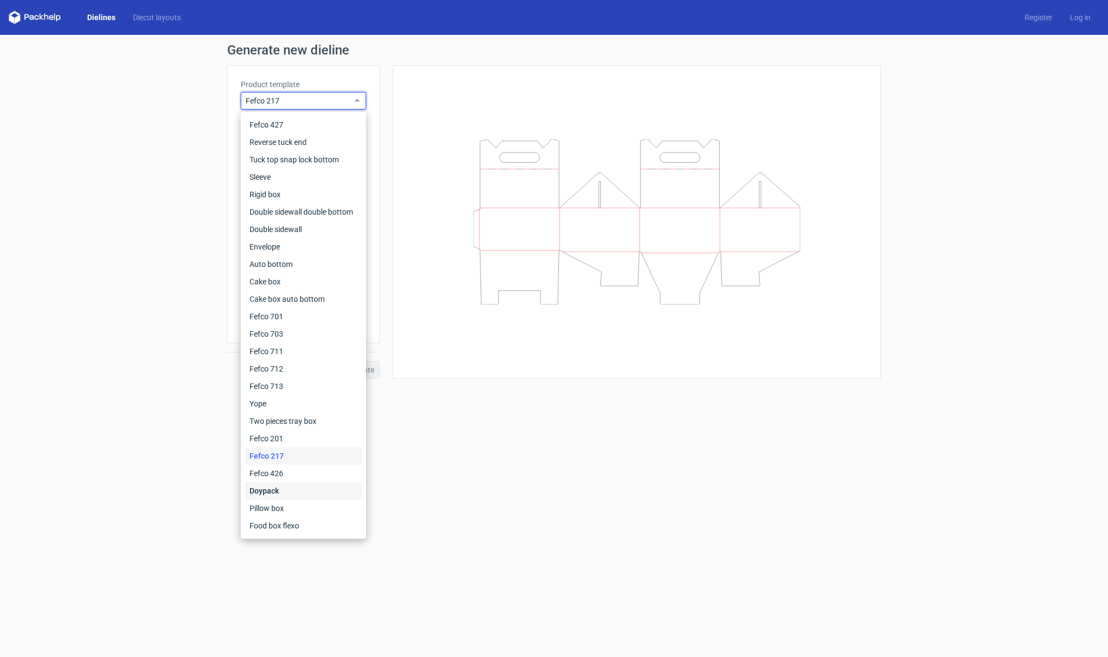
click at [284, 488] on div "Doypack" at bounding box center [303, 490] width 117 height 17
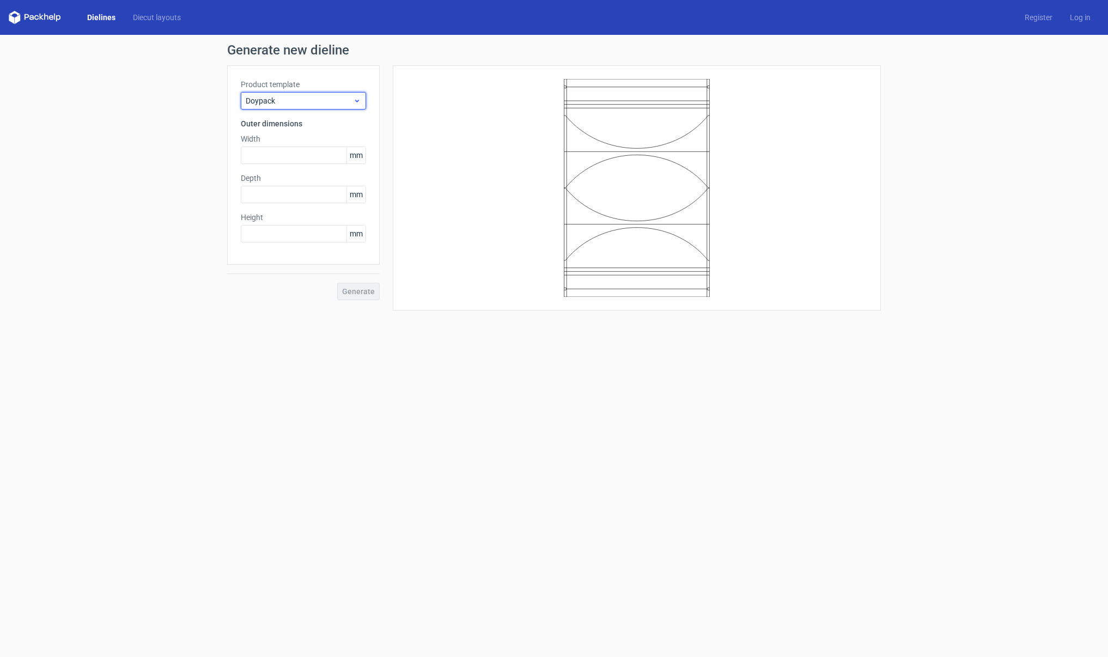
click at [321, 95] on span "Doypack" at bounding box center [299, 100] width 107 height 11
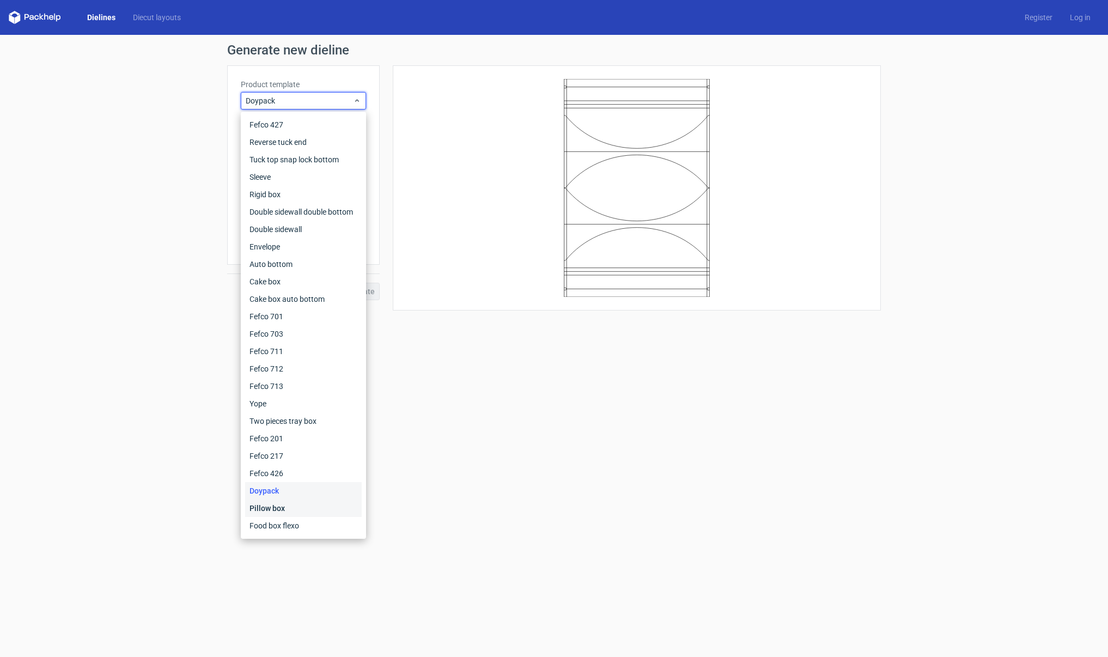
click at [288, 510] on div "Pillow box" at bounding box center [303, 508] width 117 height 17
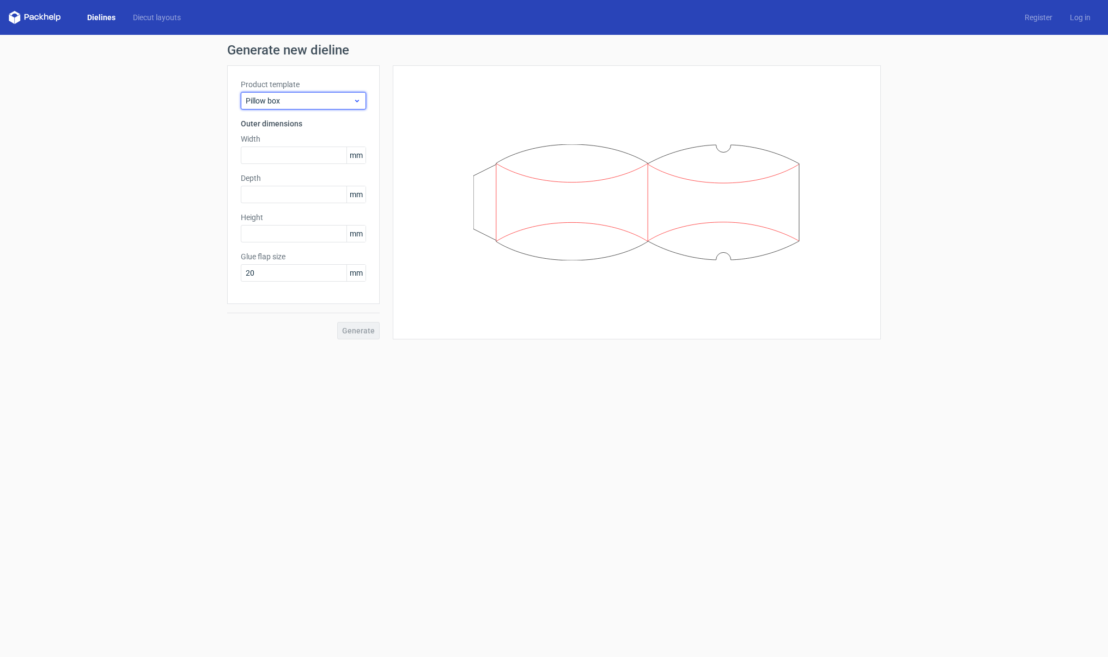
click at [319, 95] on div "Pillow box" at bounding box center [303, 100] width 125 height 17
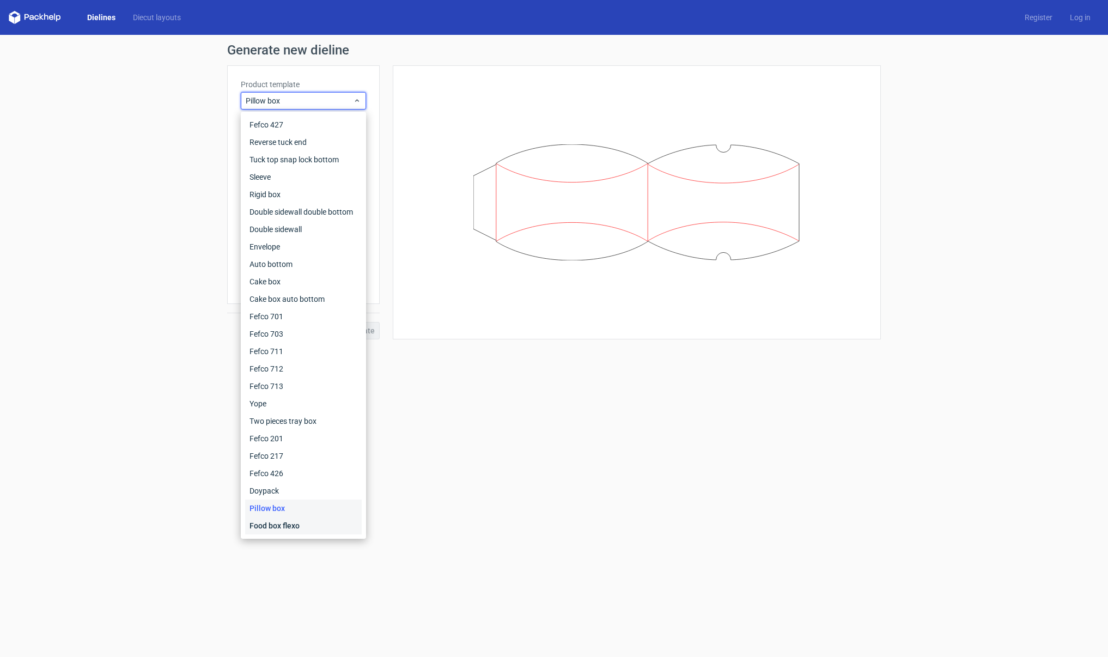
click at [291, 531] on div "Food box flexo" at bounding box center [303, 525] width 117 height 17
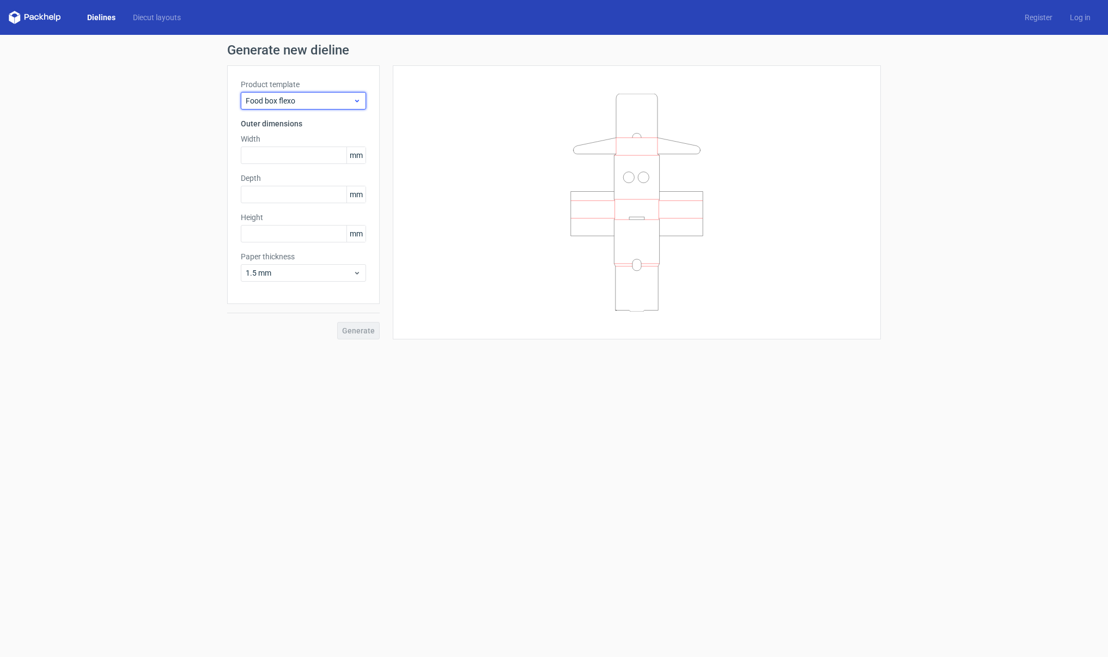
click at [329, 103] on span "Food box flexo" at bounding box center [299, 100] width 107 height 11
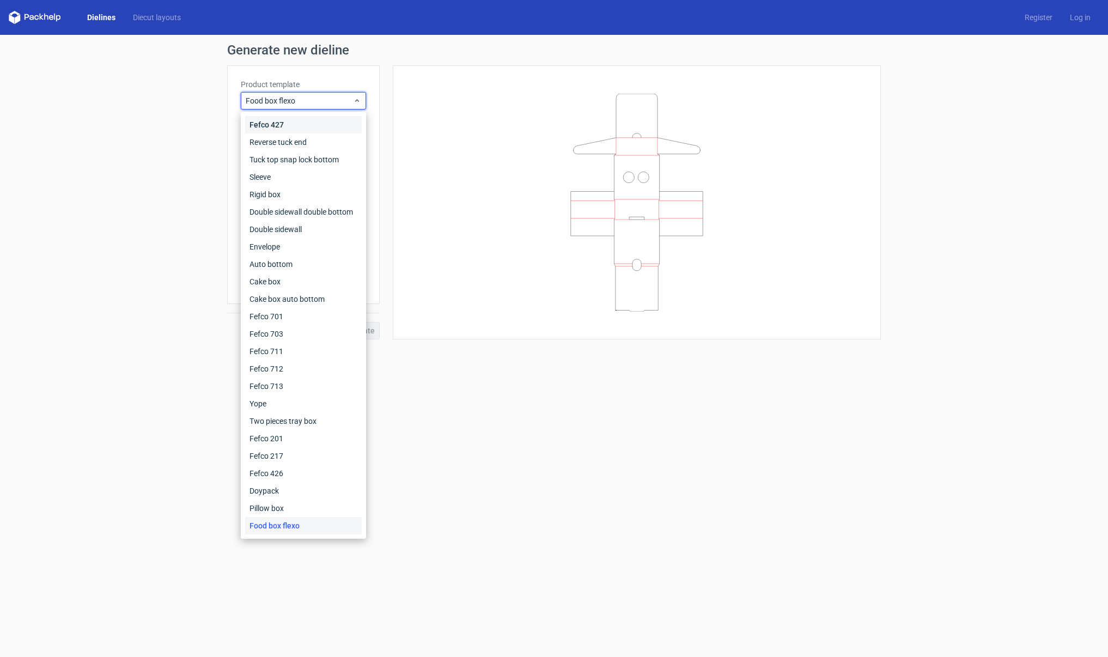
click at [311, 129] on div "Fefco 427" at bounding box center [303, 124] width 117 height 17
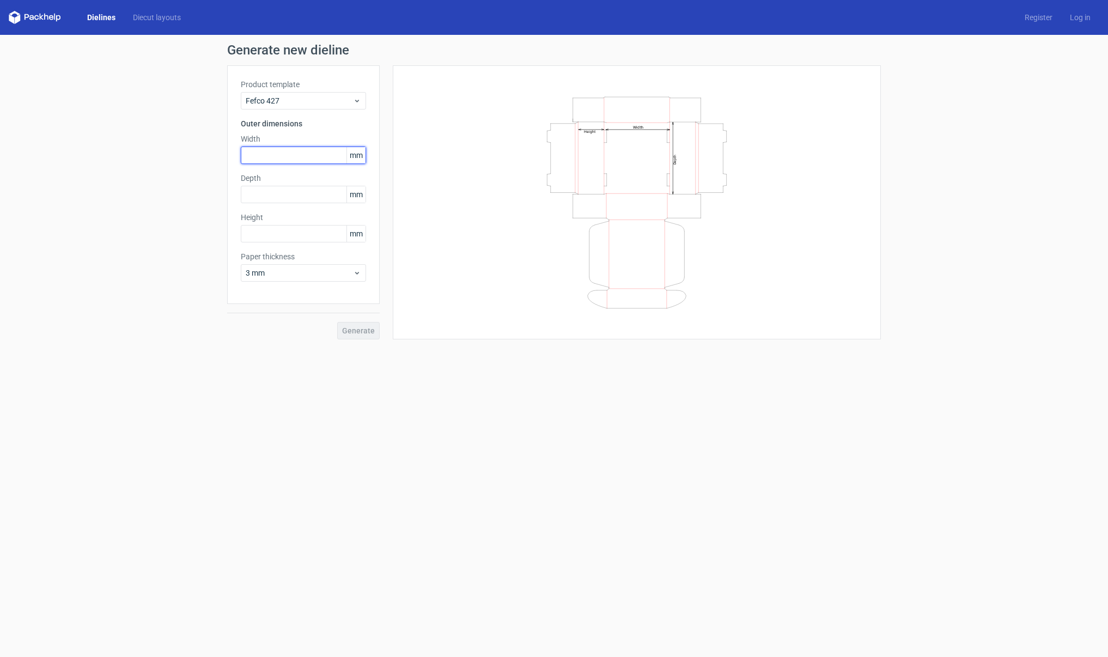
click at [294, 157] on input "text" at bounding box center [303, 155] width 125 height 17
type input "66"
click at [296, 191] on input "text" at bounding box center [303, 194] width 125 height 17
type input "95"
click at [302, 233] on input "text" at bounding box center [303, 233] width 125 height 17
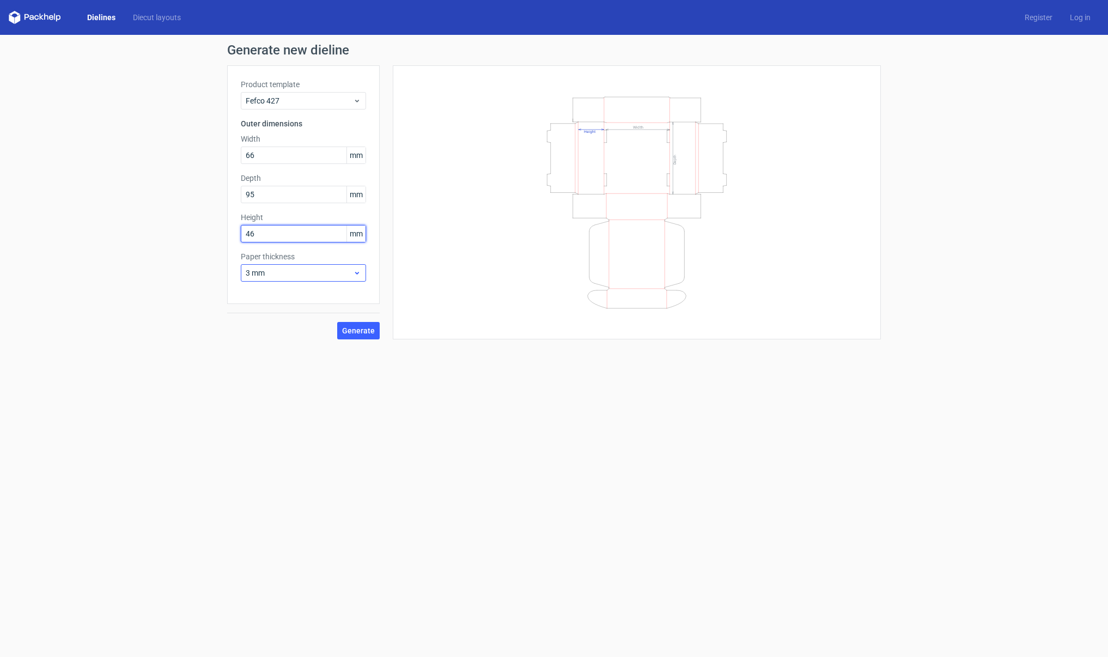
type input "46"
click at [303, 278] on div "3 mm" at bounding box center [303, 272] width 125 height 17
click at [457, 269] on div "Width Depth Height" at bounding box center [636, 202] width 461 height 247
click at [332, 280] on div "3 mm" at bounding box center [303, 272] width 125 height 17
click at [295, 349] on div "1.5 mm" at bounding box center [303, 349] width 117 height 17
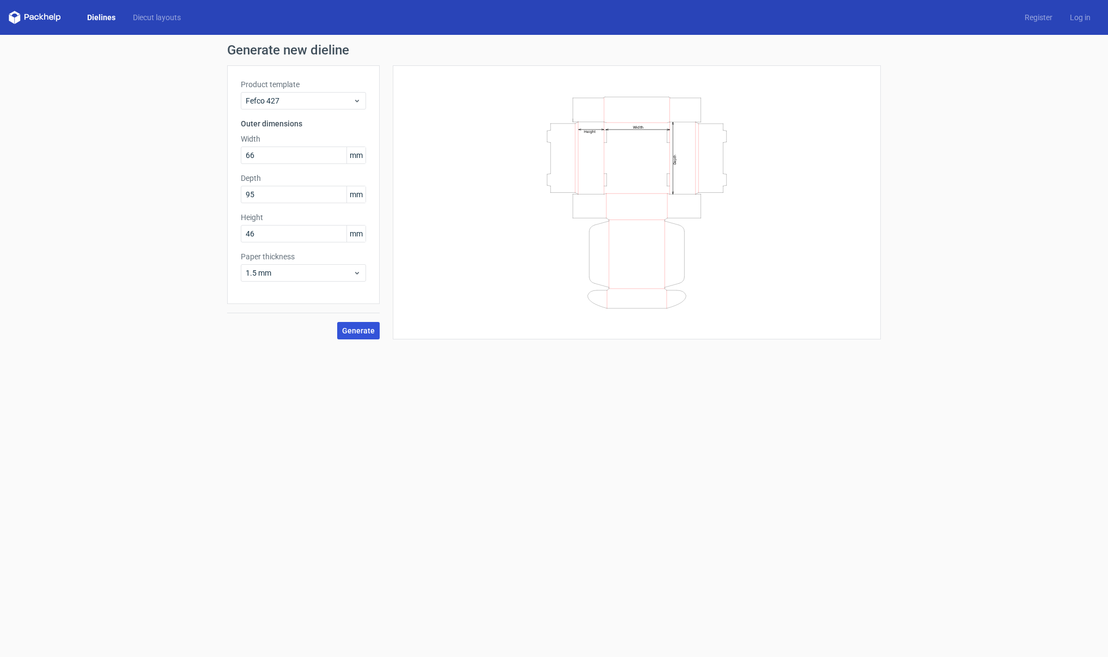
click at [360, 336] on button "Generate" at bounding box center [358, 330] width 42 height 17
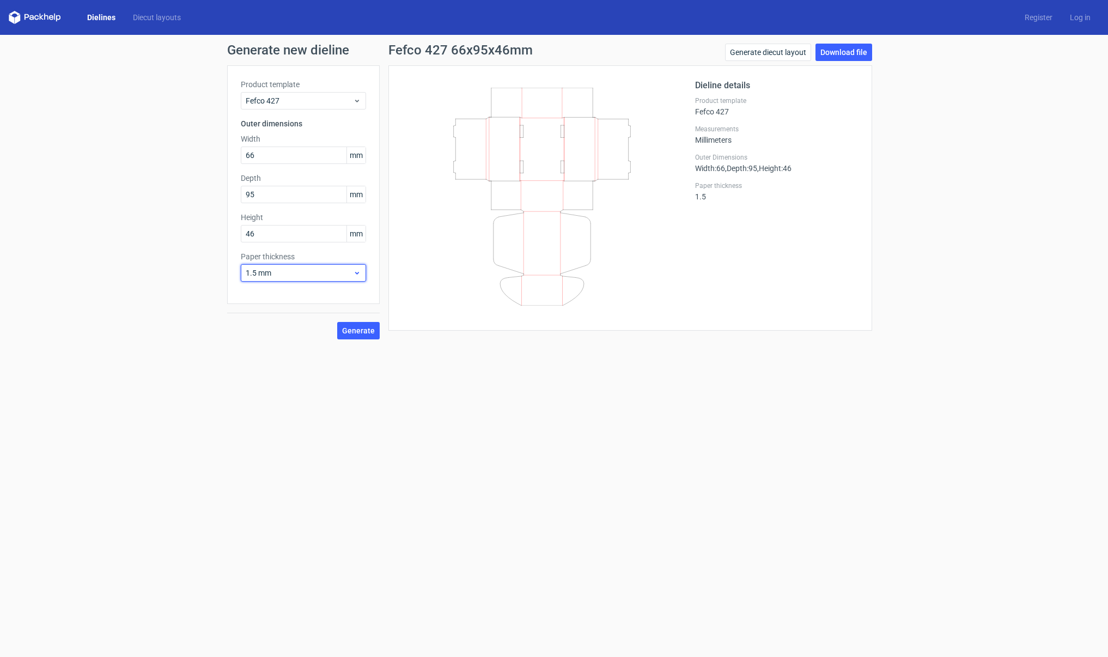
click at [313, 269] on span "1.5 mm" at bounding box center [299, 273] width 107 height 11
click at [296, 330] on div "1 mm" at bounding box center [303, 331] width 117 height 17
click at [358, 325] on button "Generate" at bounding box center [358, 330] width 42 height 17
click at [840, 52] on link "Download file" at bounding box center [844, 52] width 57 height 17
